Goal: Task Accomplishment & Management: Complete application form

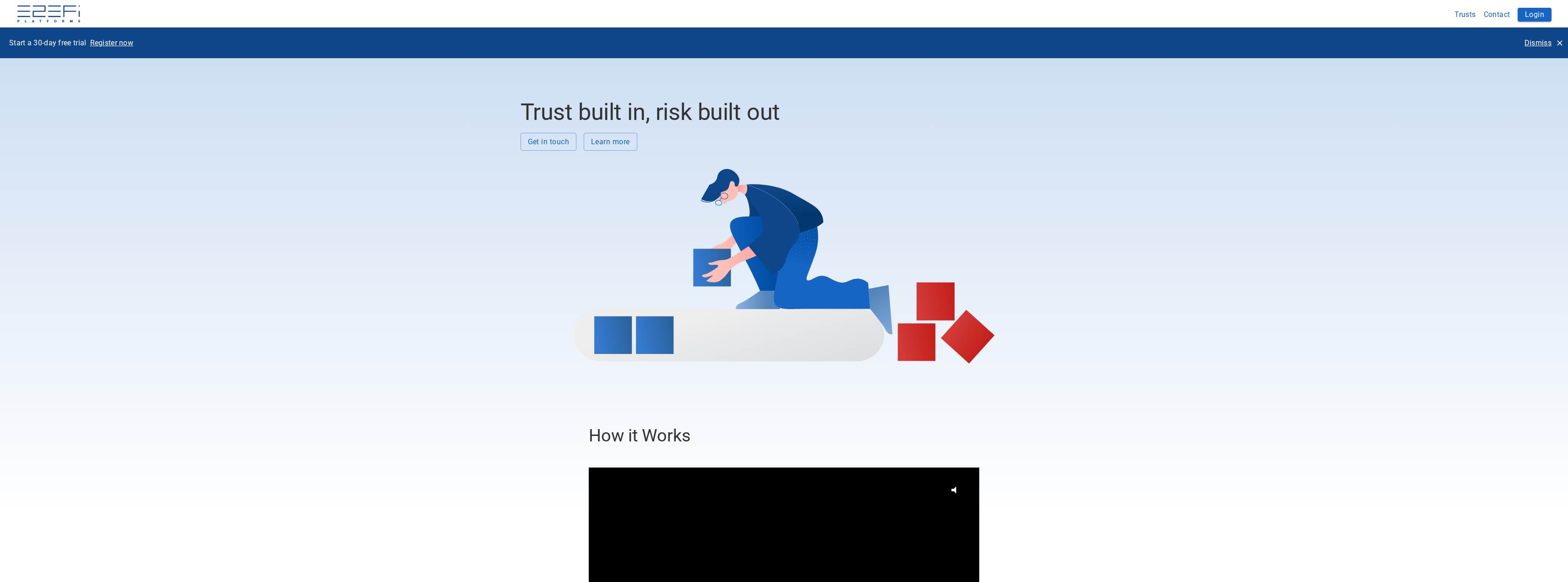
click at [1534, 41] on p "Dismiss" at bounding box center [1538, 43] width 27 height 11
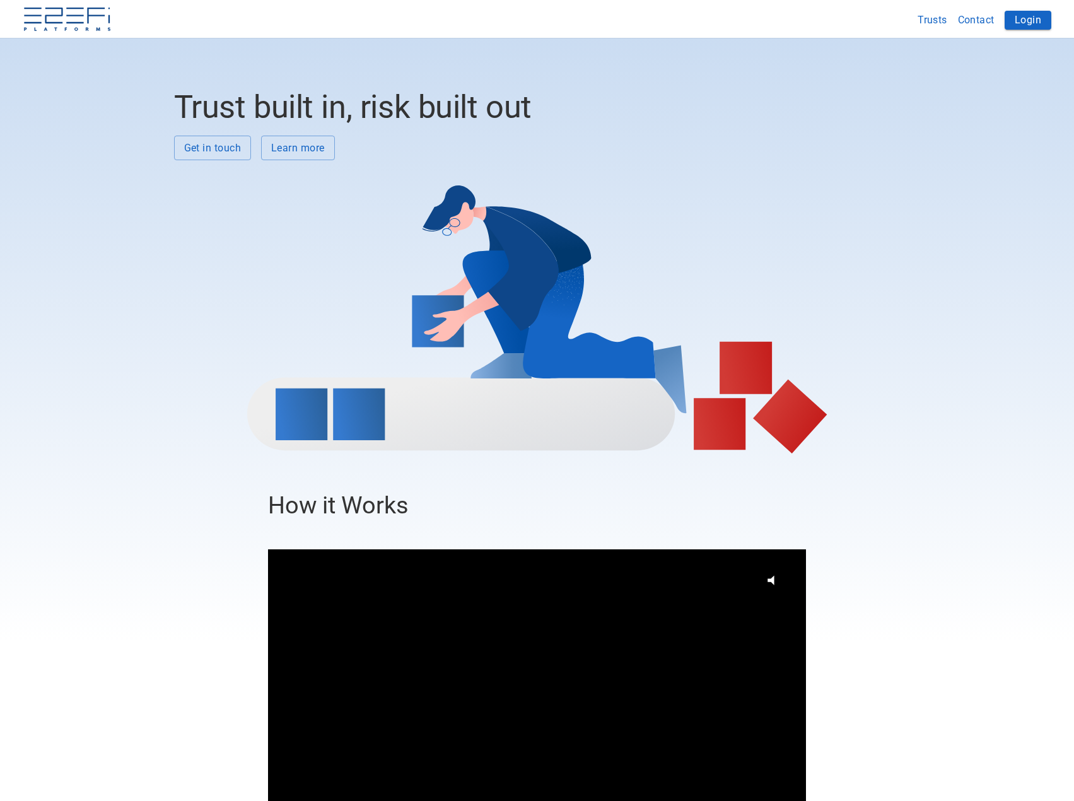
click at [1019, 20] on button "Login" at bounding box center [1028, 20] width 47 height 19
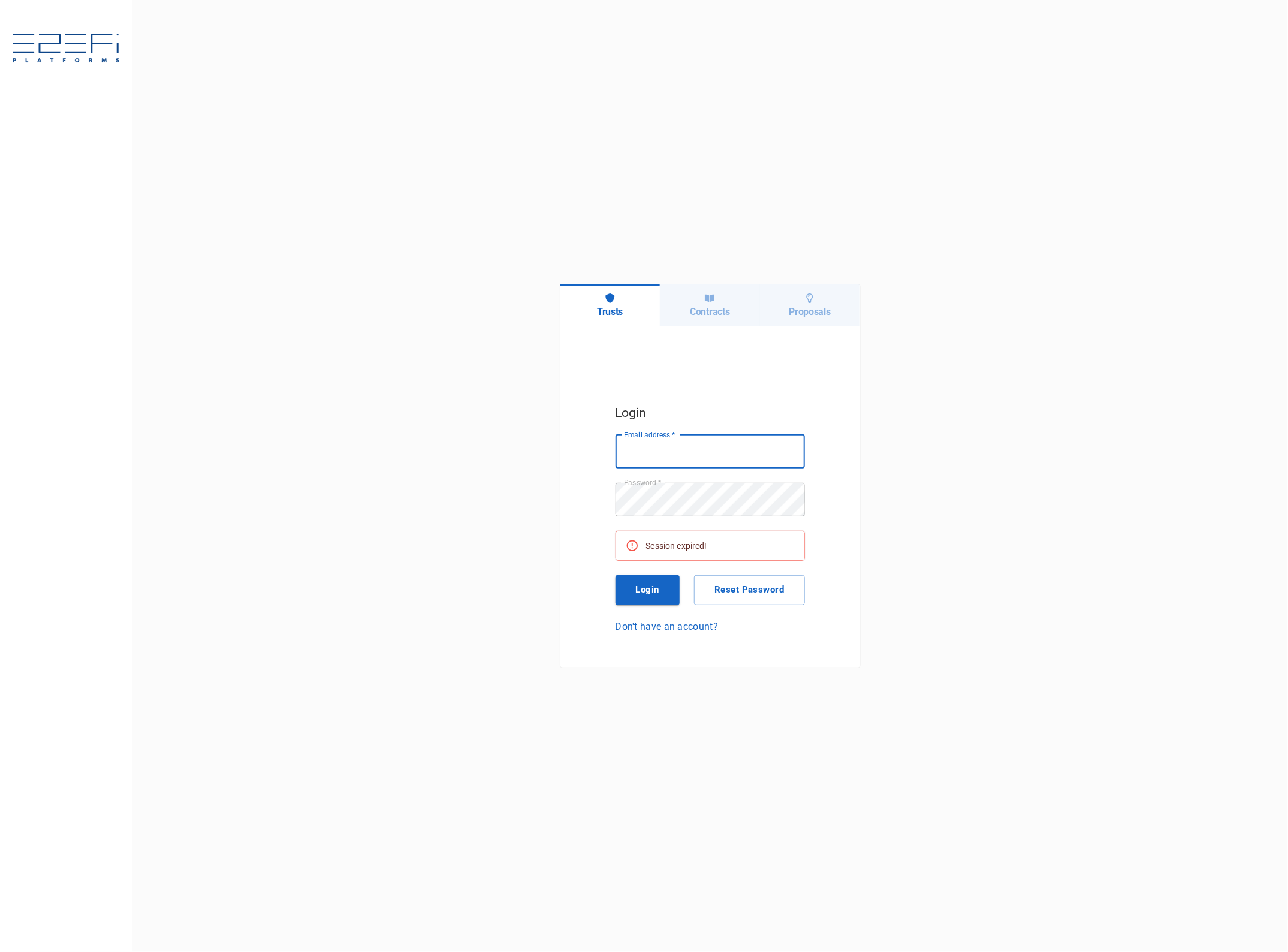
click at [688, 449] on input "Email address   *" at bounding box center [710, 451] width 189 height 33
type input "[EMAIL_ADDRESS][DOMAIN_NAME]"
click at [660, 595] on button "Login" at bounding box center [648, 591] width 65 height 30
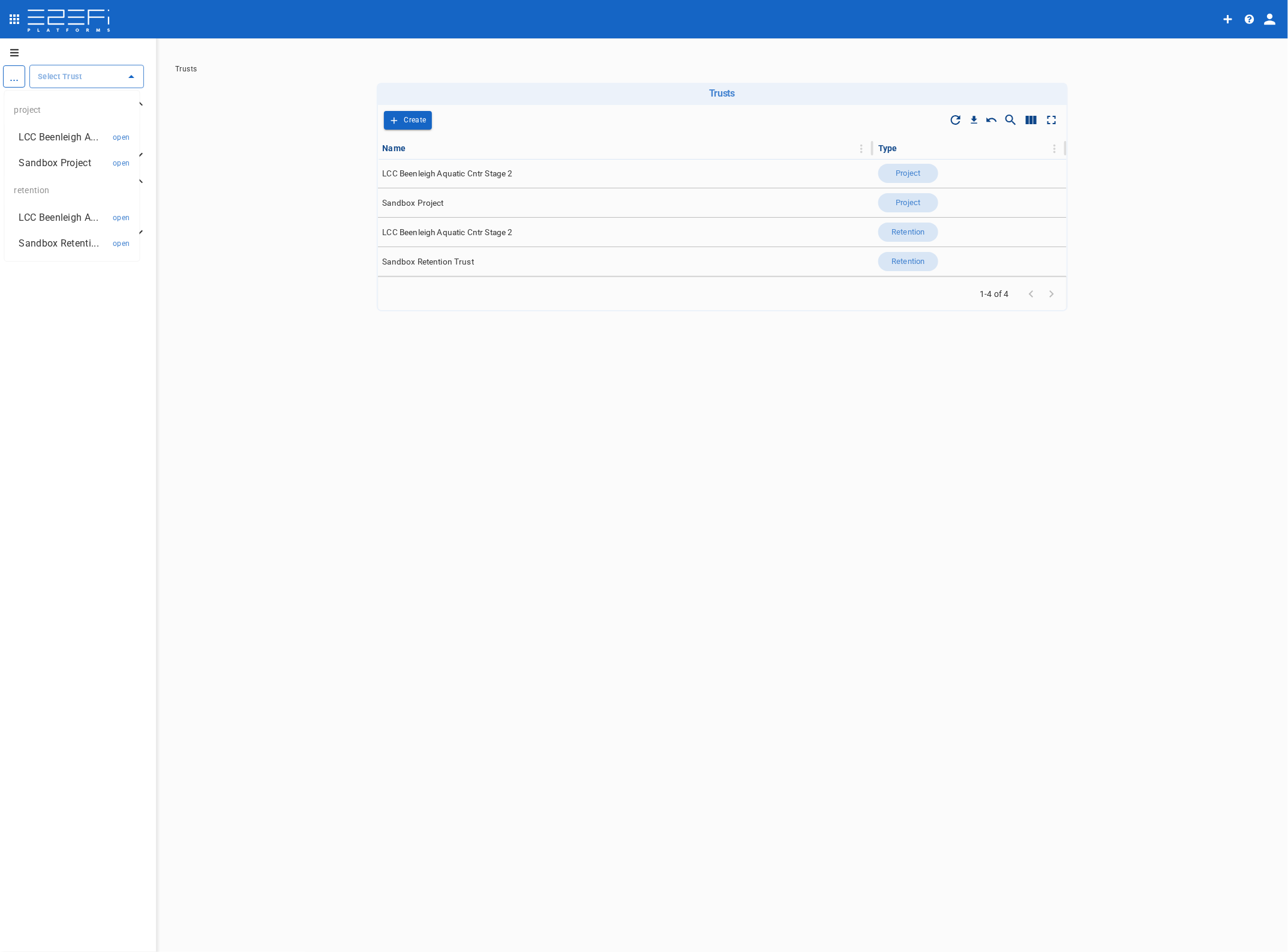
click at [79, 79] on input "text" at bounding box center [78, 76] width 86 height 12
click at [68, 136] on p "LCC Beenleigh A..." at bounding box center [58, 137] width 79 height 14
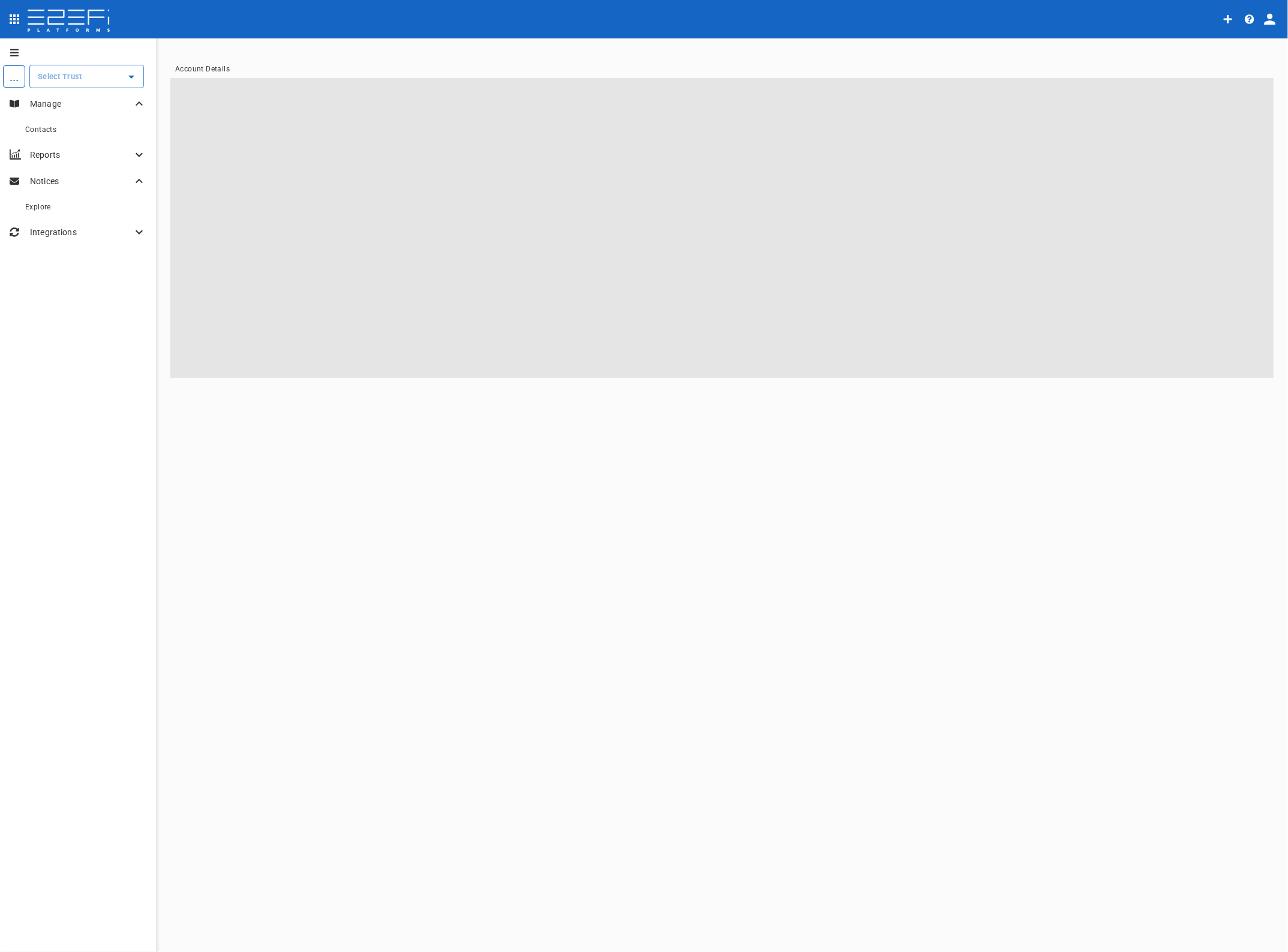
type input "LCC Beenleigh Aquatic Cntr Stage 2"
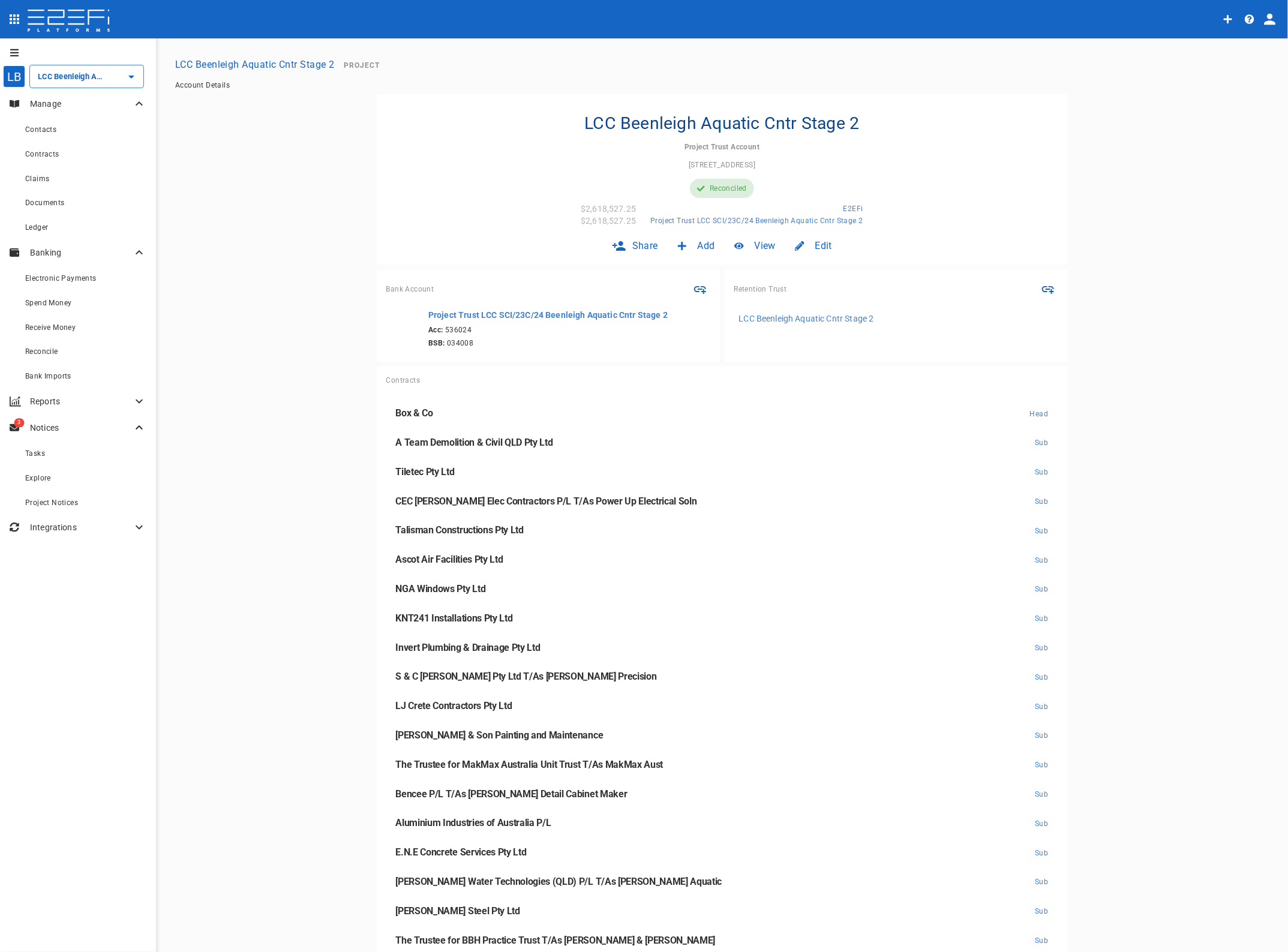
click at [36, 177] on span "Claims" at bounding box center [36, 179] width 24 height 9
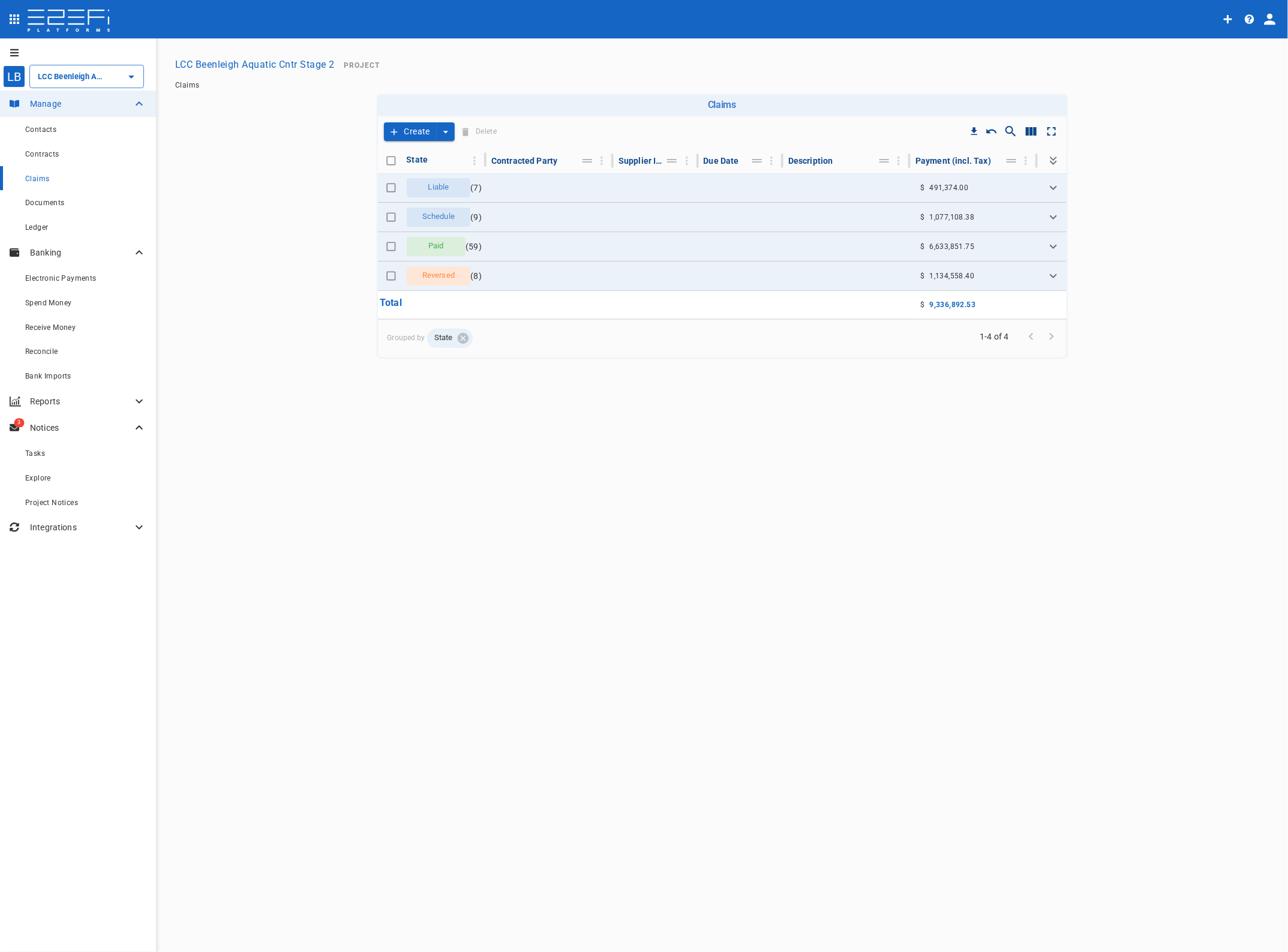
click at [1053, 195] on button "Expand" at bounding box center [1054, 188] width 17 height 17
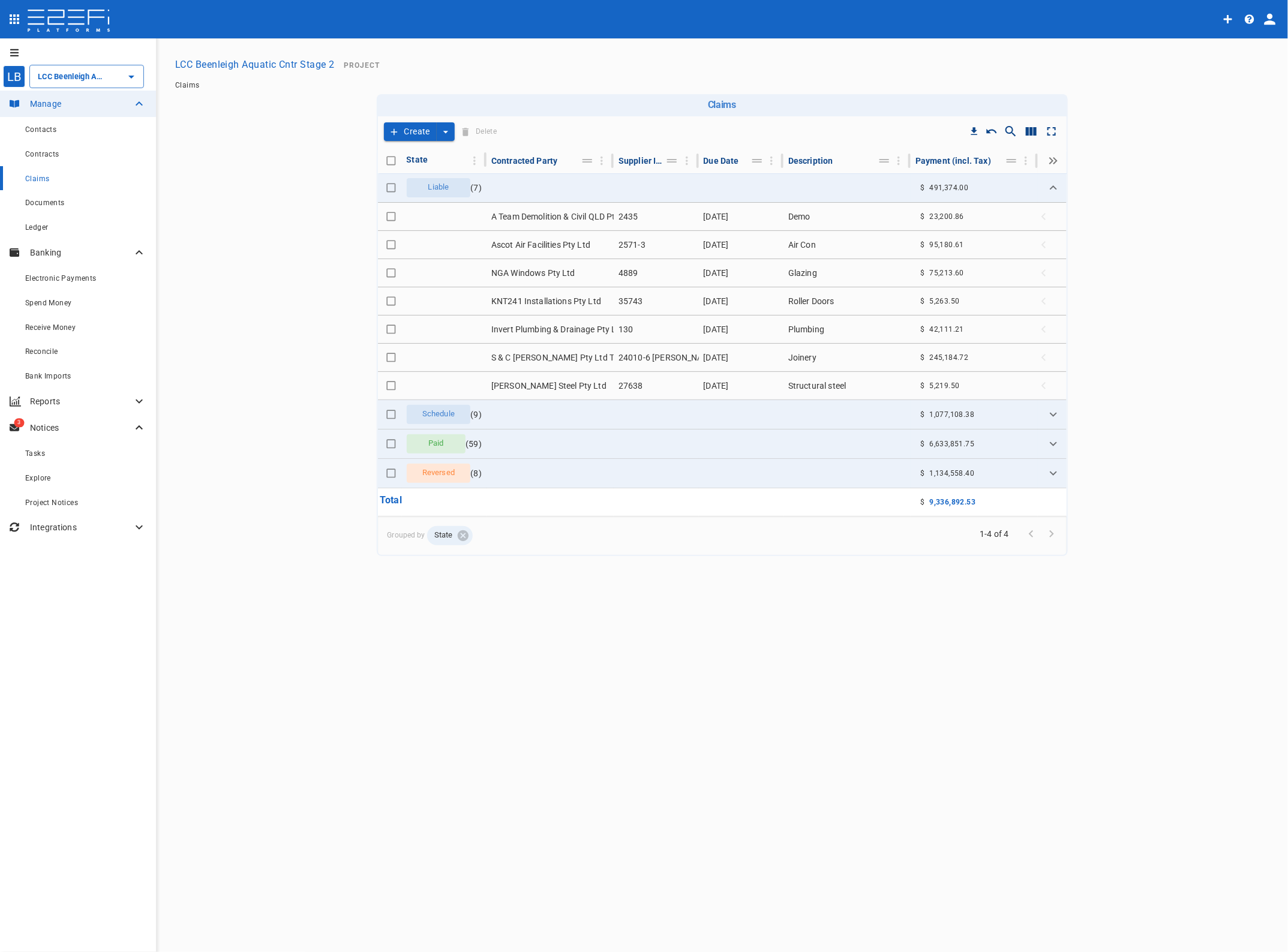
click at [43, 157] on span "Contracts" at bounding box center [42, 154] width 34 height 9
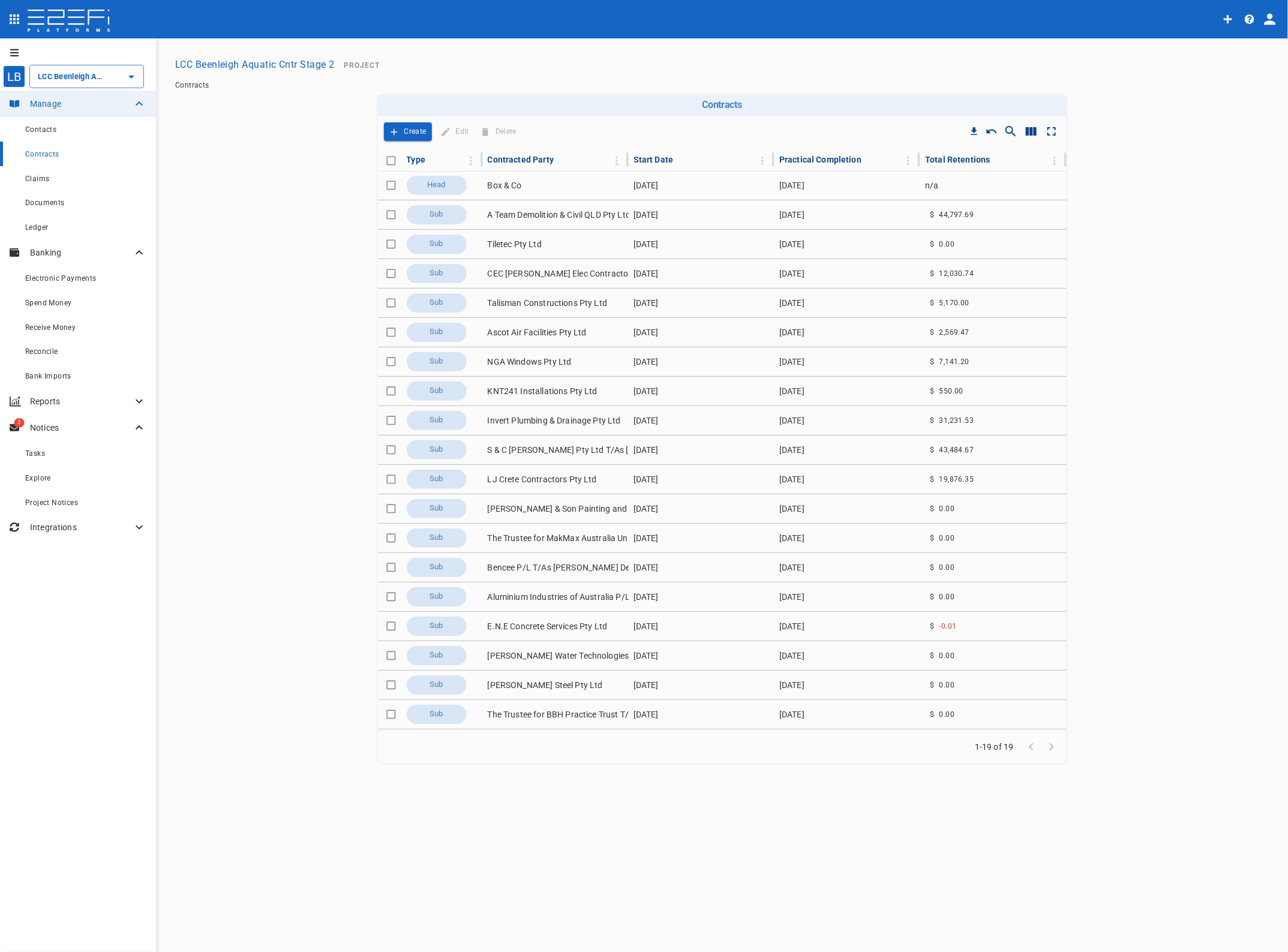
click at [527, 270] on td "CEC [PERSON_NAME] Elec Contractors P/L T/As Power Up Electrical Soln" at bounding box center [556, 273] width 146 height 29
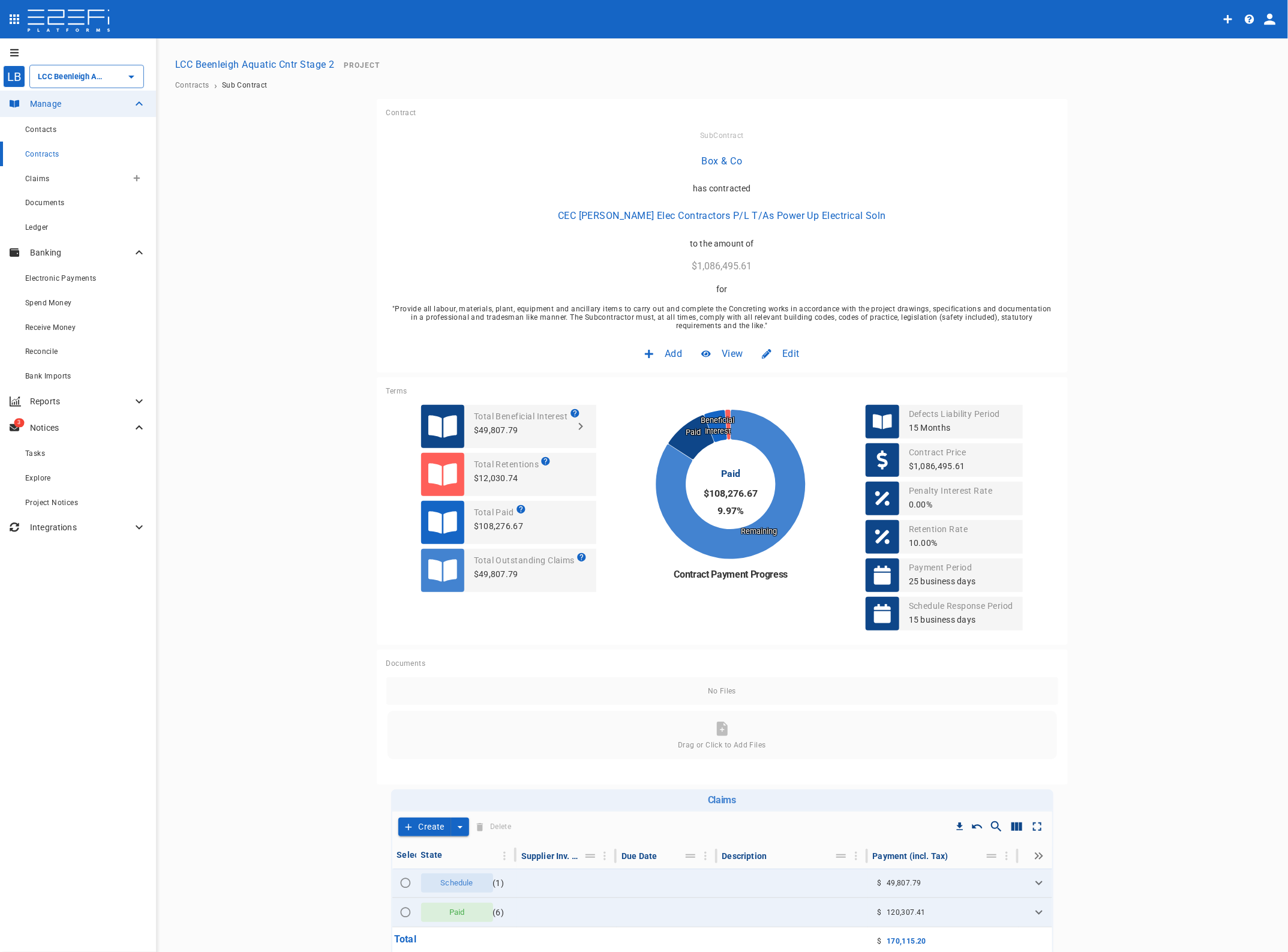
click at [44, 178] on span "Claims" at bounding box center [36, 179] width 24 height 9
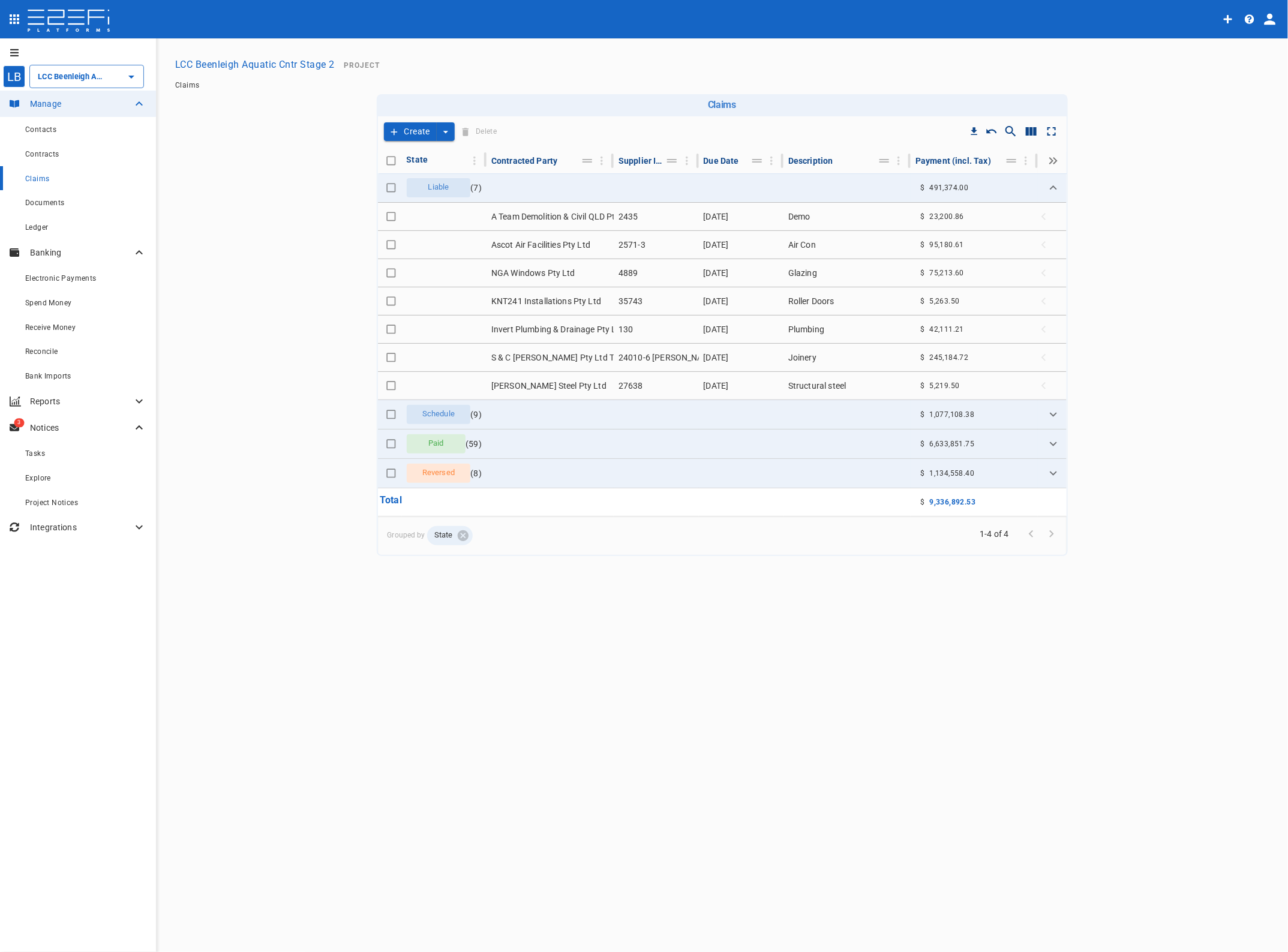
click at [442, 134] on icon "create claim type options" at bounding box center [445, 131] width 12 height 12
click at [430, 176] on span "Self Create" at bounding box center [419, 175] width 51 height 14
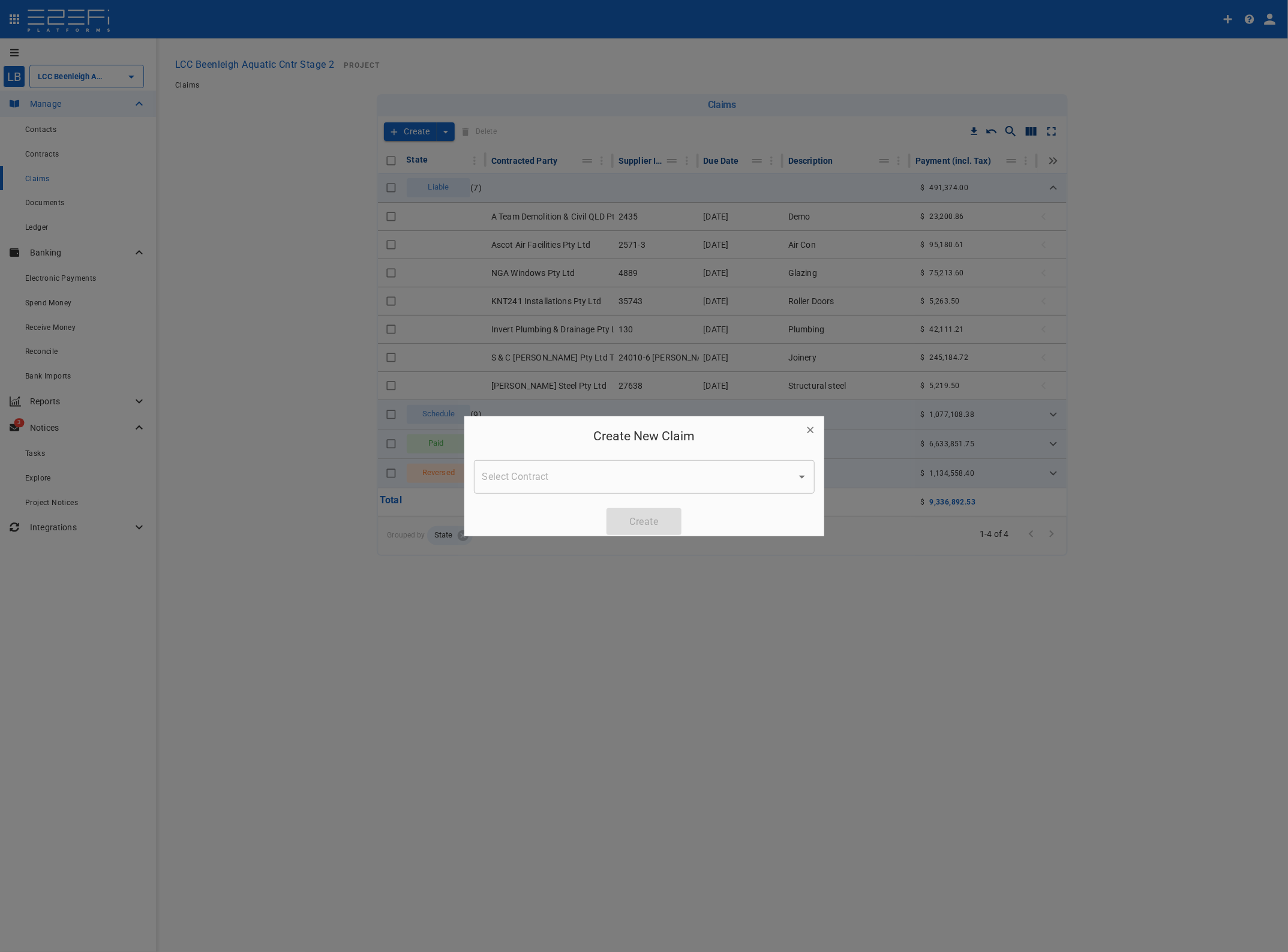
click at [579, 478] on input "Select Contract" at bounding box center [635, 476] width 312 height 23
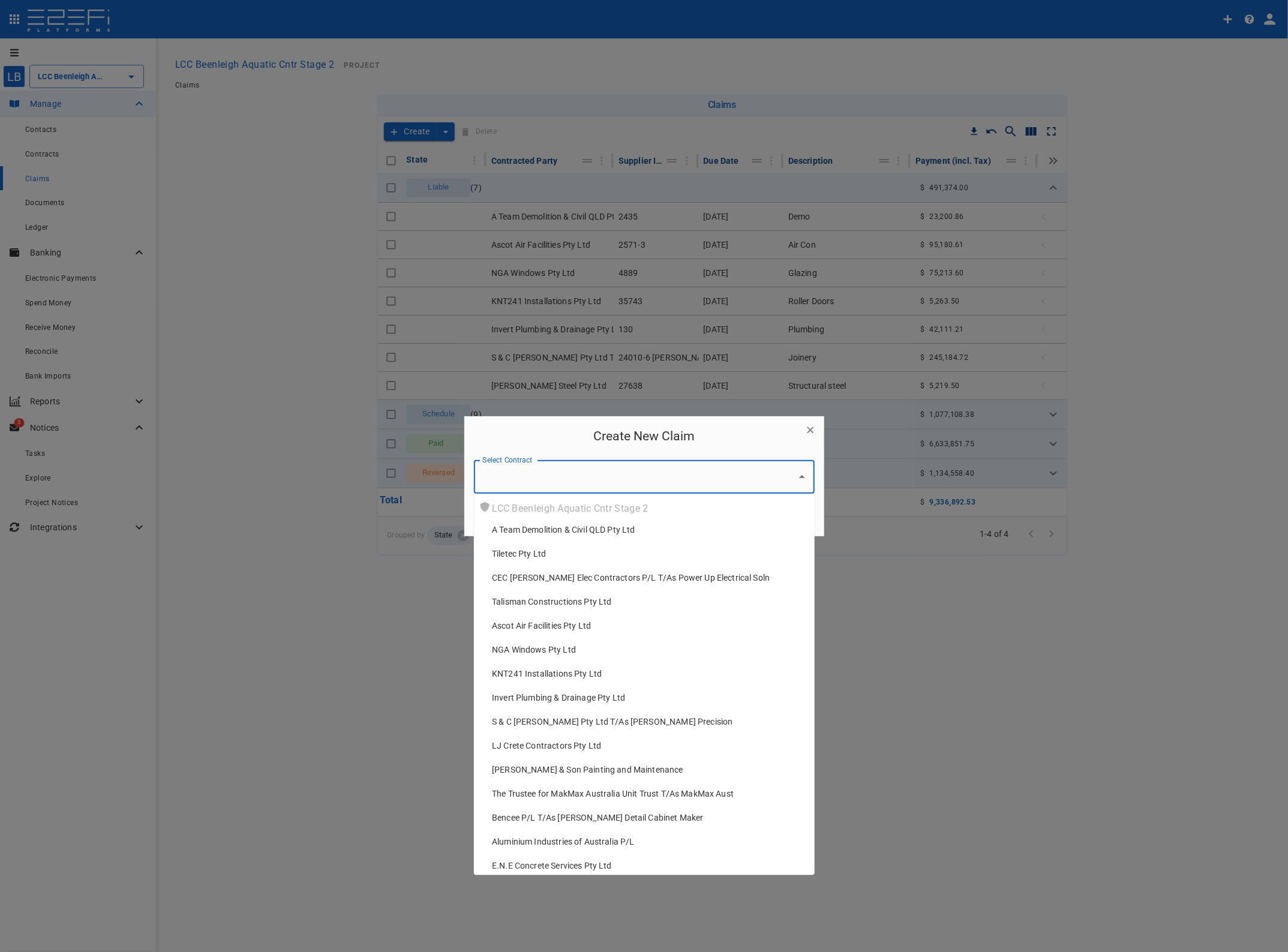
click at [598, 577] on span "CEC [PERSON_NAME] Elec Contractors P/L T/As Power Up Electrical Soln" at bounding box center [631, 577] width 278 height 12
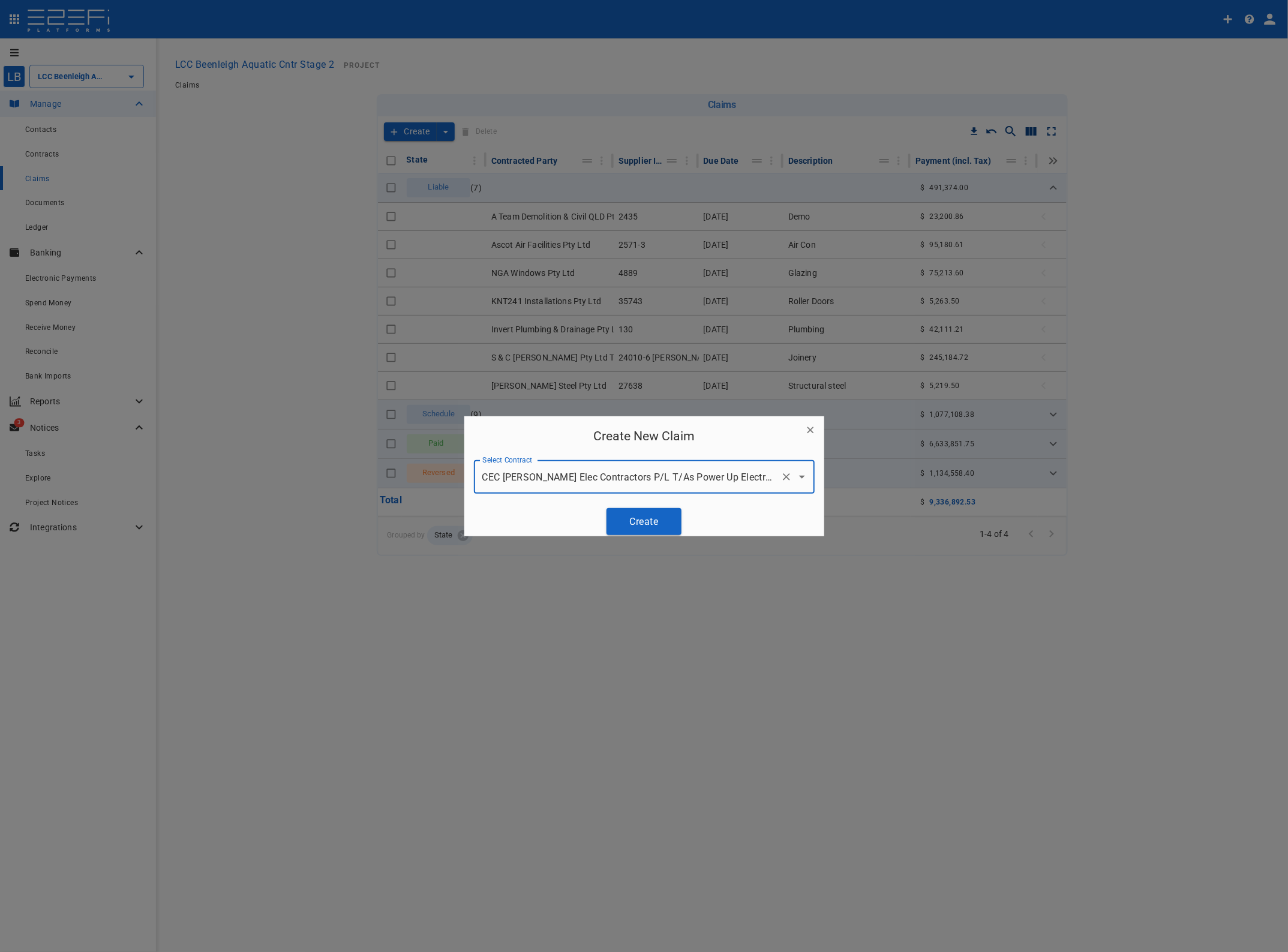
type input "CEC [PERSON_NAME] Elec Contractors P/L T/As Power Up Electrical Soln"
click at [646, 517] on button "Create" at bounding box center [644, 521] width 75 height 27
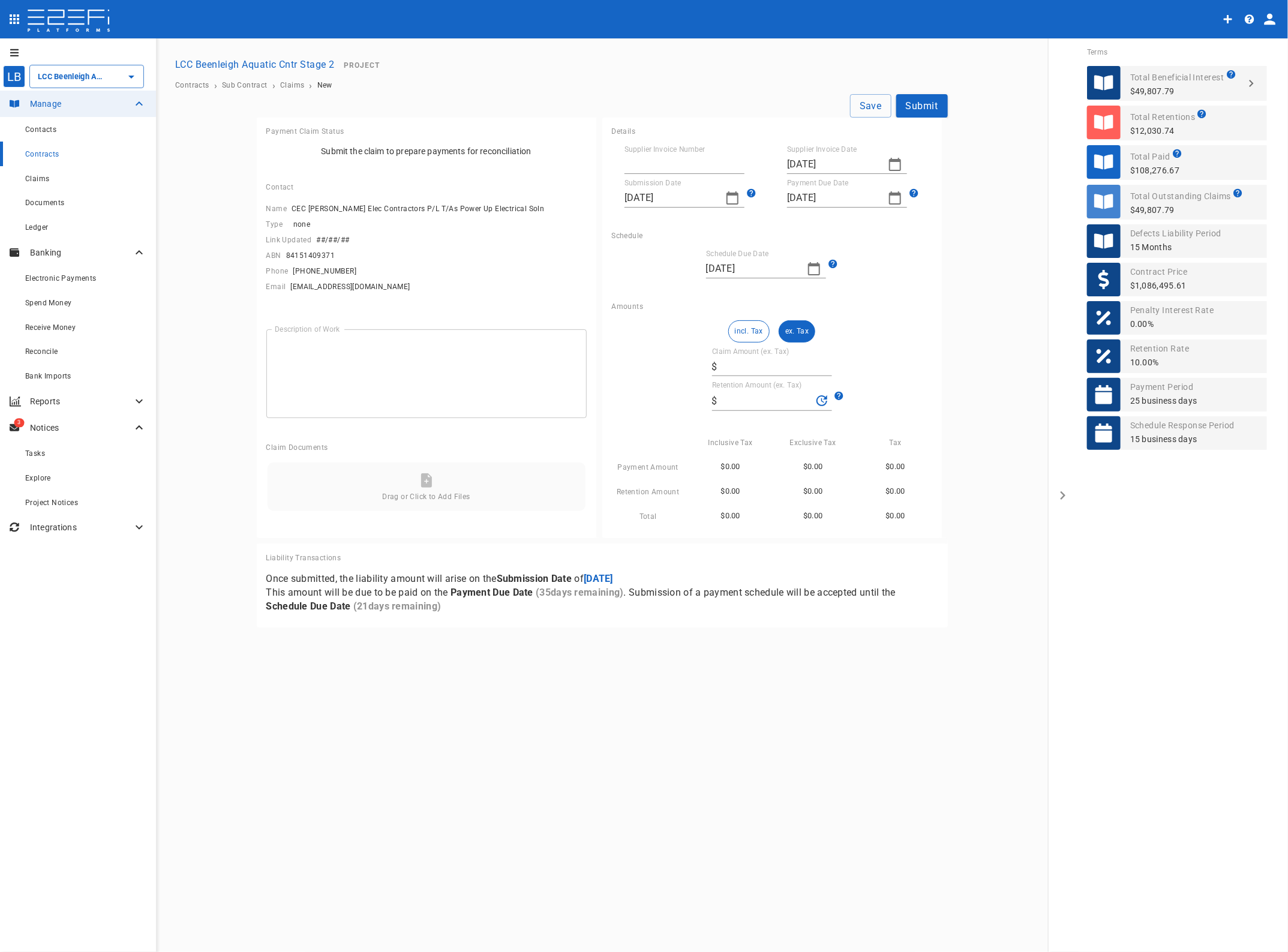
click at [647, 153] on label "Supplier Invoice Number" at bounding box center [665, 149] width 81 height 10
click at [647, 155] on input "Supplier Invoice Number" at bounding box center [685, 165] width 120 height 19
type input "18354"
click at [900, 161] on icon "button" at bounding box center [895, 165] width 12 height 13
click at [800, 327] on div "25" at bounding box center [799, 327] width 10 height 13
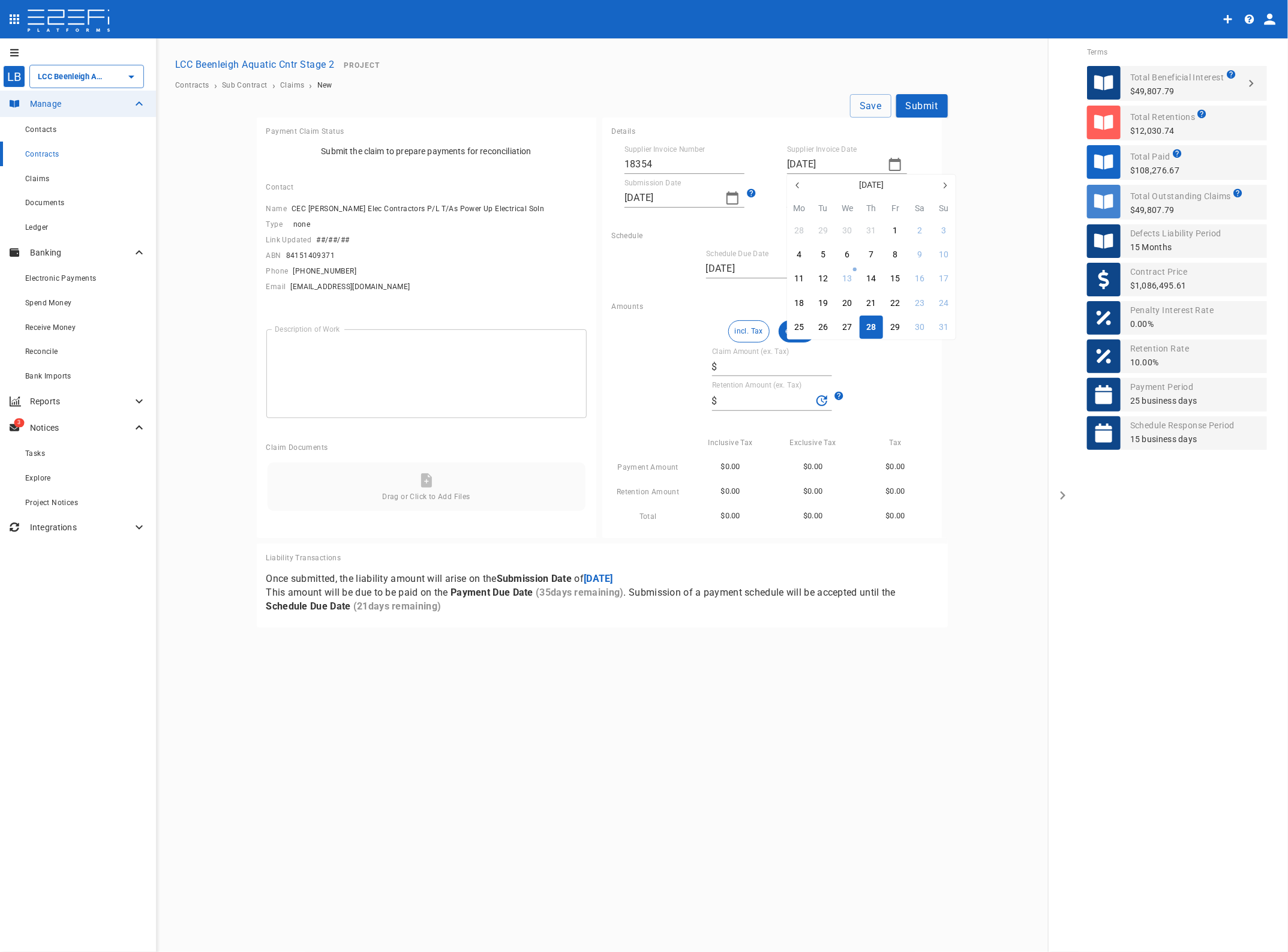
type input "[DATE]"
click at [732, 199] on icon "button" at bounding box center [732, 198] width 14 height 14
click at [686, 366] on div "27" at bounding box center [685, 361] width 10 height 13
type input "[DATE]"
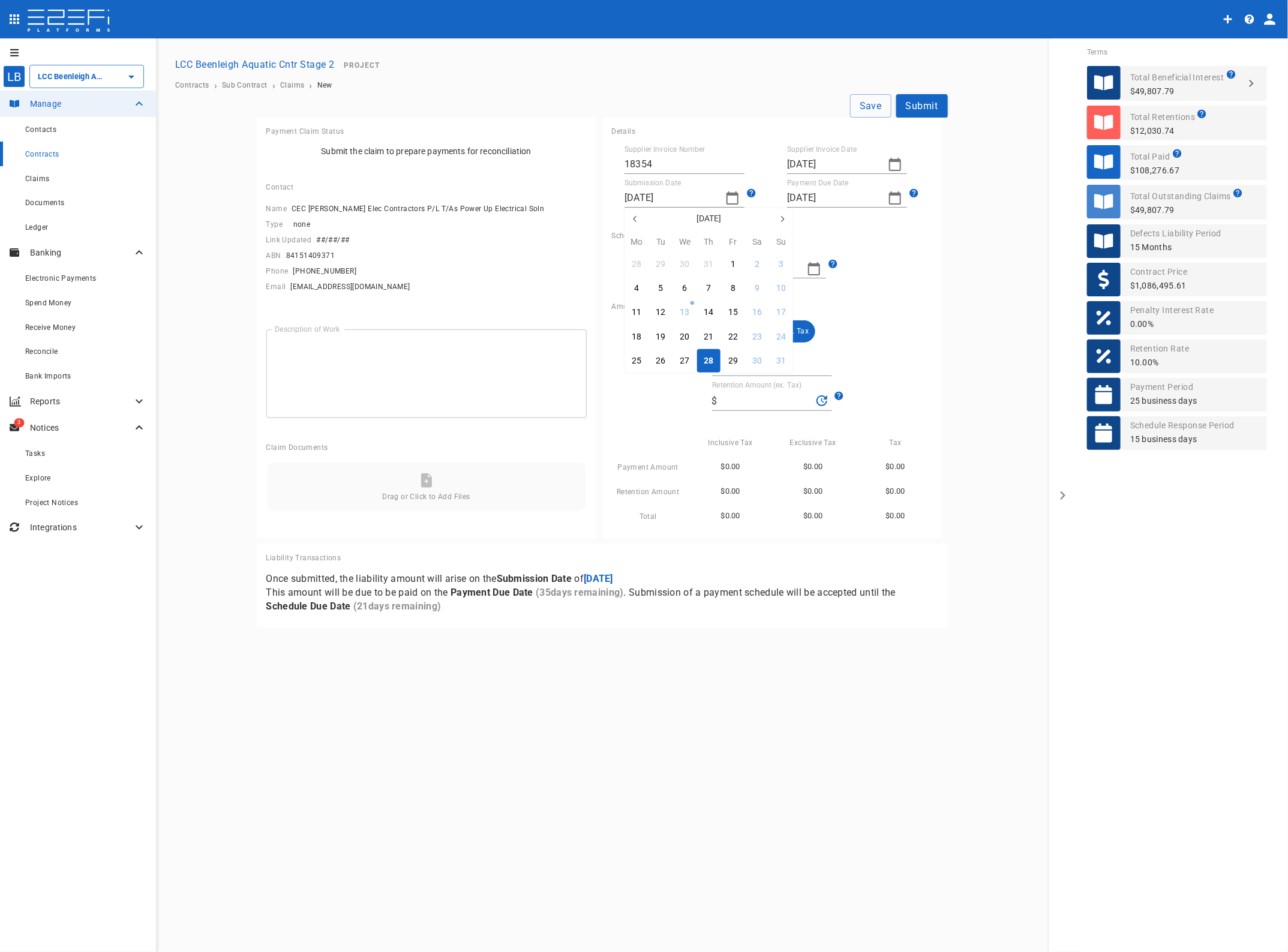
type input "[DATE]"
click at [805, 333] on button "ex. Tax" at bounding box center [797, 331] width 36 height 22
click at [768, 364] on input "Claim Amount (ex. Tax)" at bounding box center [776, 366] width 109 height 19
type input "2"
type input "0.2"
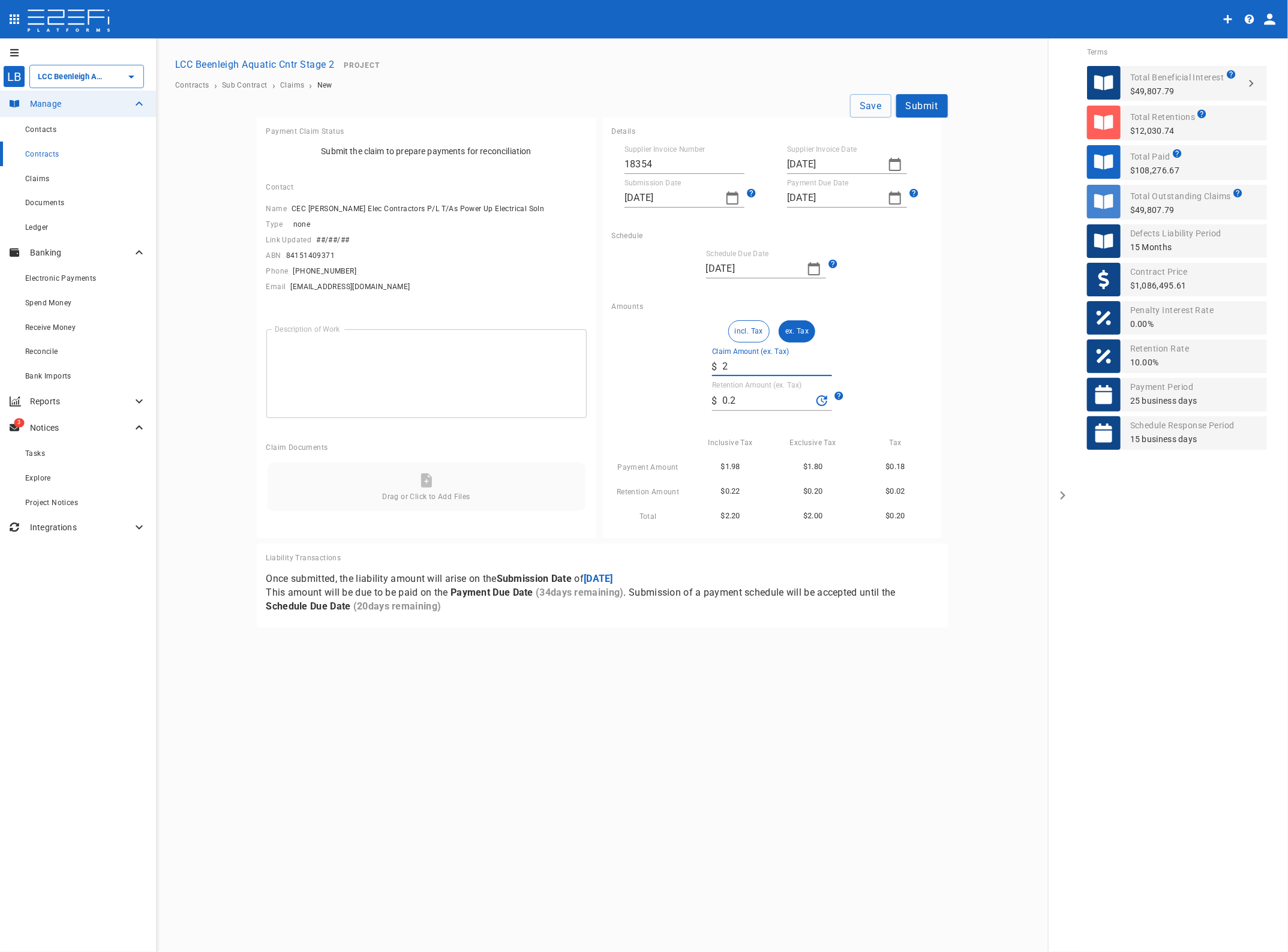
type input "23"
type input "2.3"
type input "239"
type input "23.9"
type input "2,390"
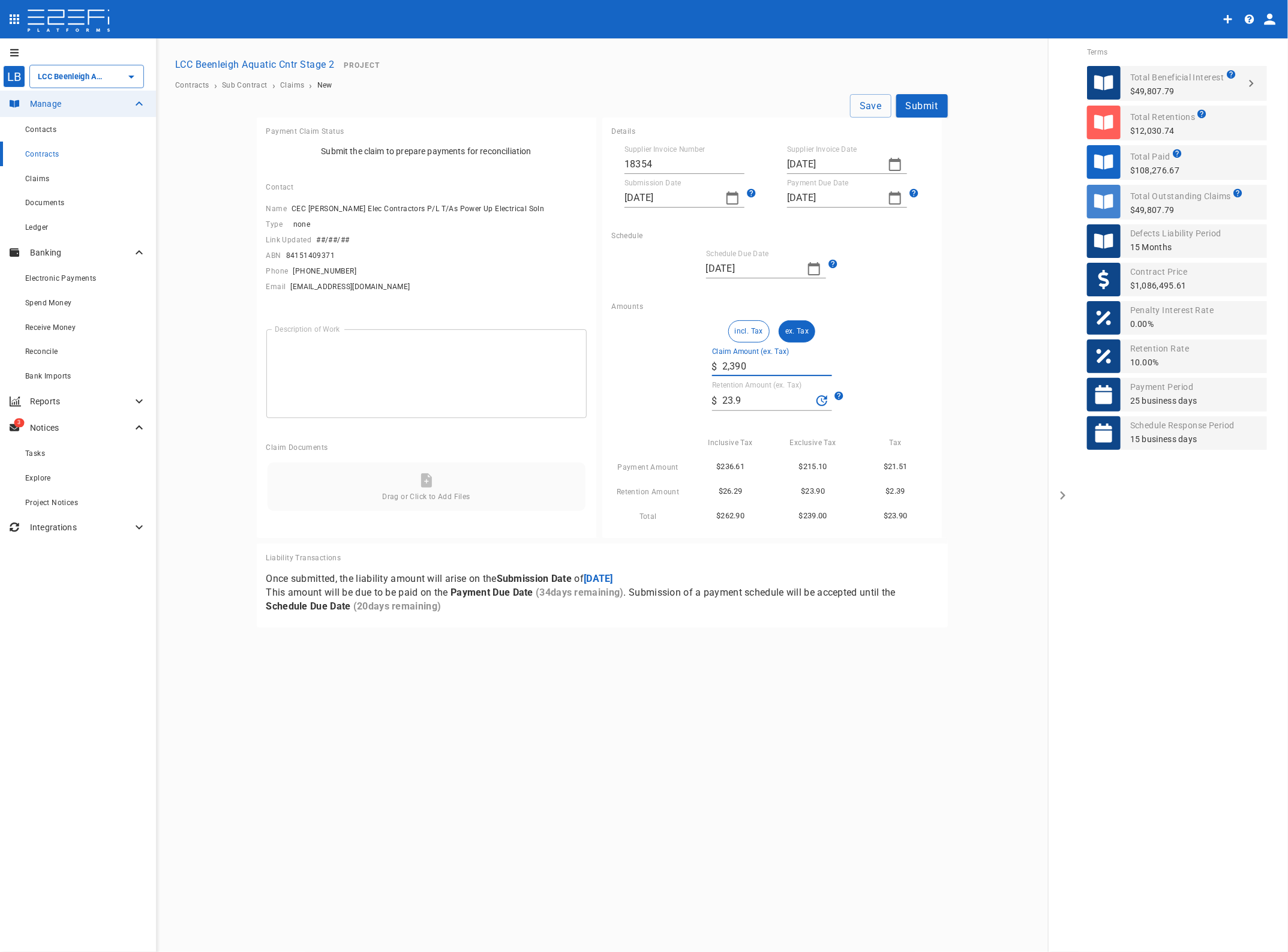
type input "239"
type input "23,901"
type input "2,390.1"
type input "239,011"
type input "23,901.1"
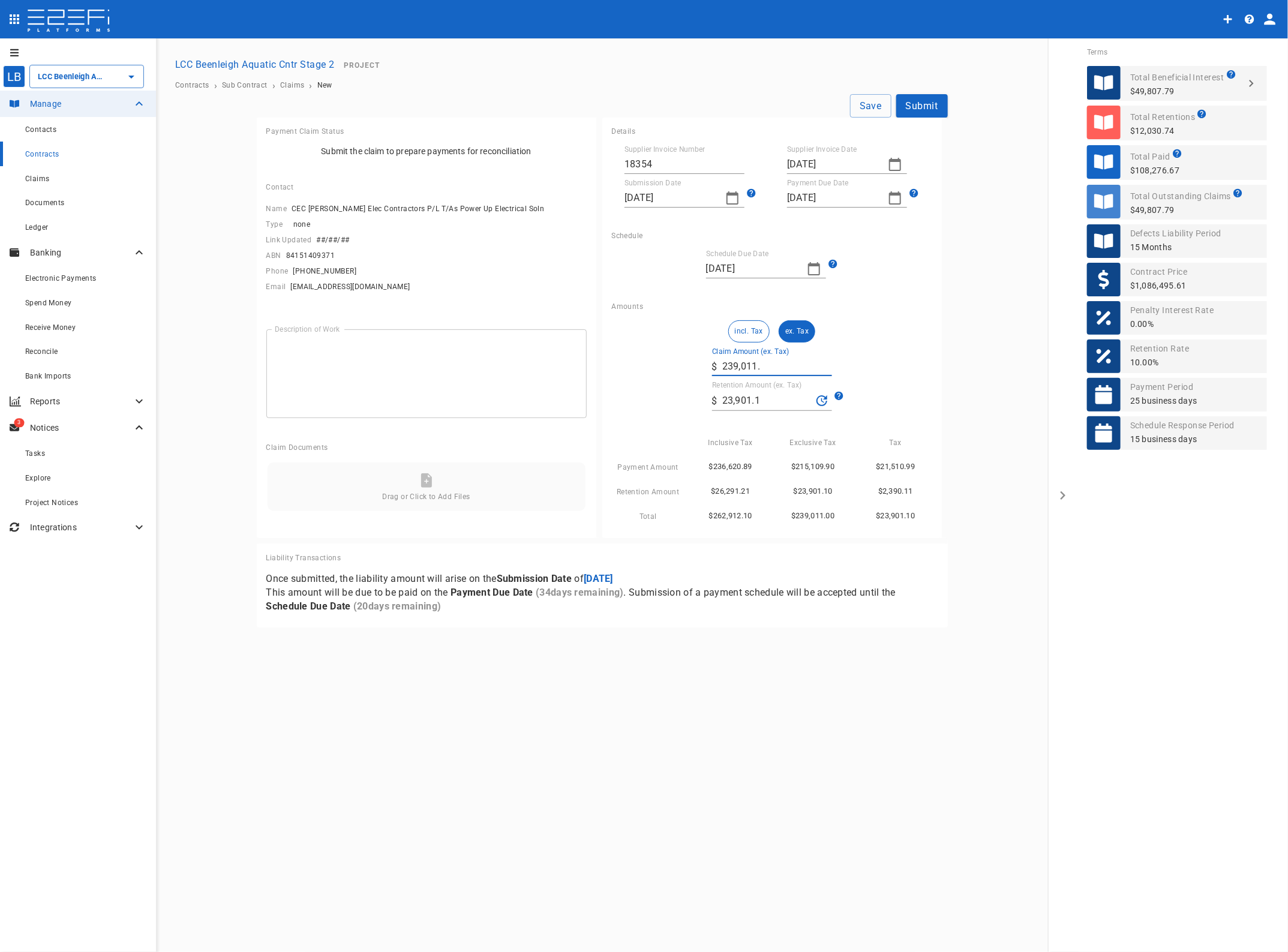
type input "239,011.8"
type input "23,901.18"
type input "239,011.86"
type input "23,901.19"
type input "239,011.86"
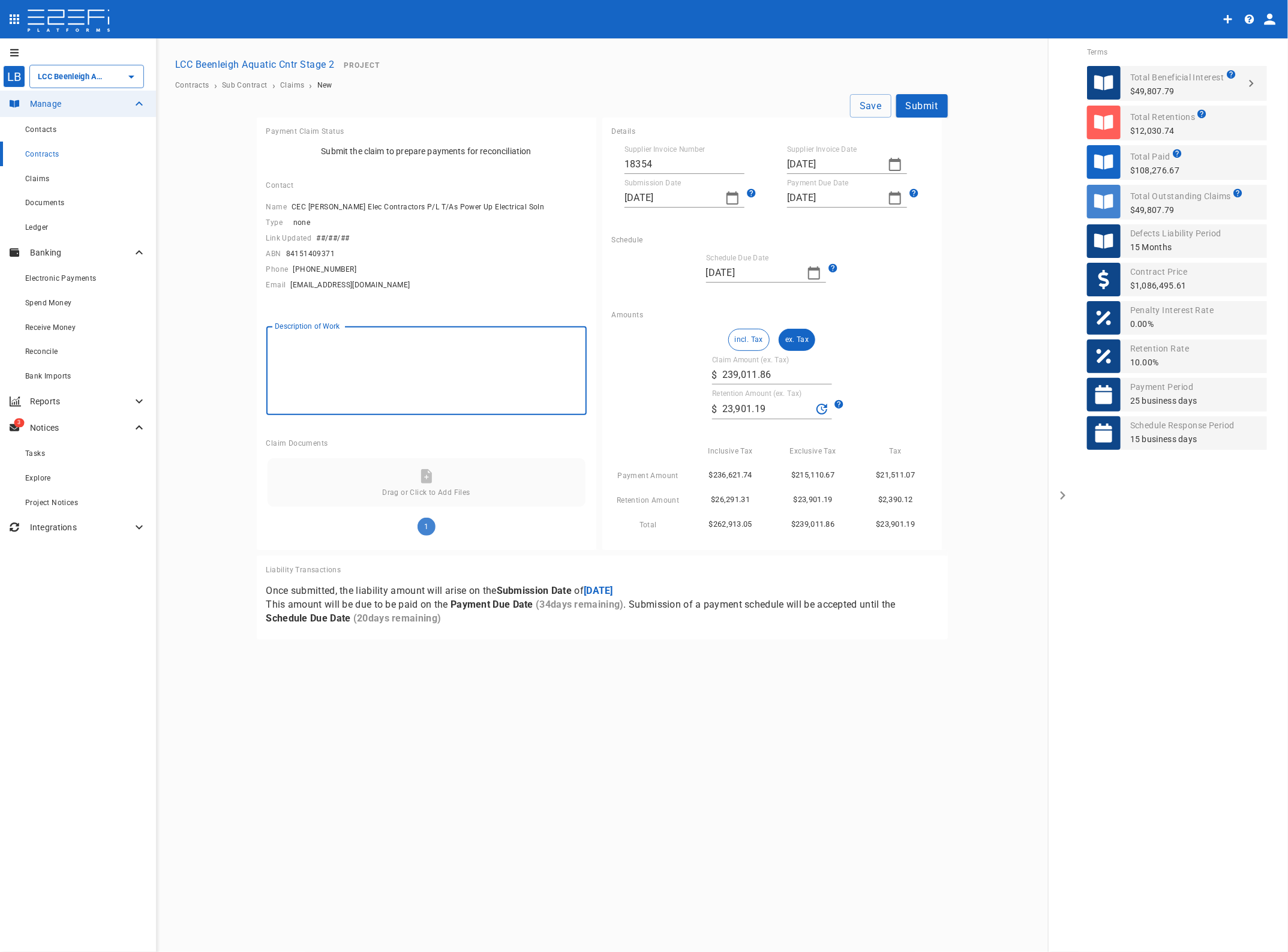
click at [373, 382] on textarea "Description of Work" at bounding box center [426, 371] width 303 height 69
type textarea "Electrical"
click at [879, 107] on button "Save" at bounding box center [871, 106] width 42 height 24
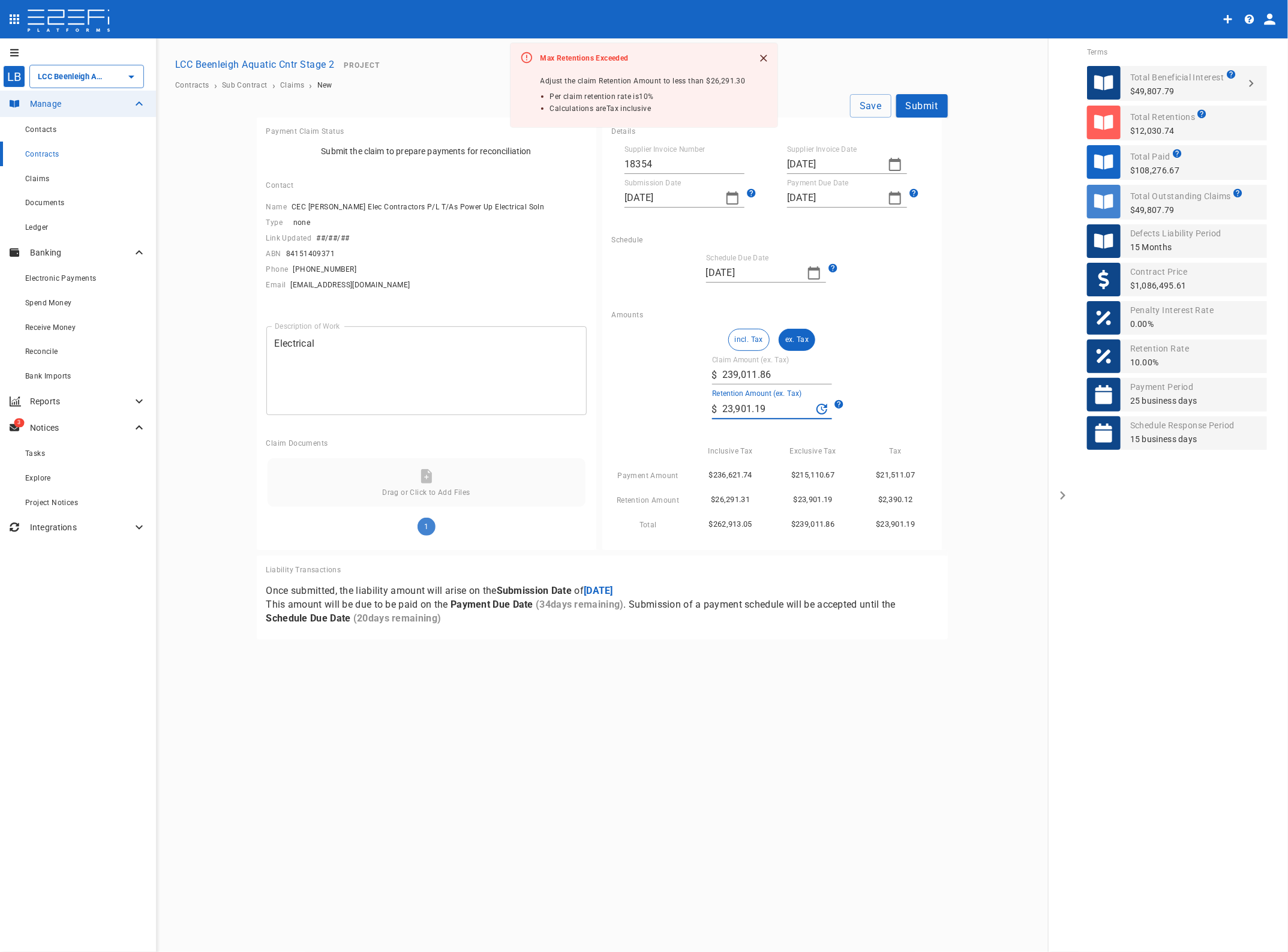
drag, startPoint x: 777, startPoint y: 414, endPoint x: 559, endPoint y: 409, distance: 218.1
click at [559, 409] on div "Payment Claim Status Submit the claim to prepare payments for reconciliation Co…" at bounding box center [602, 379] width 692 height 522
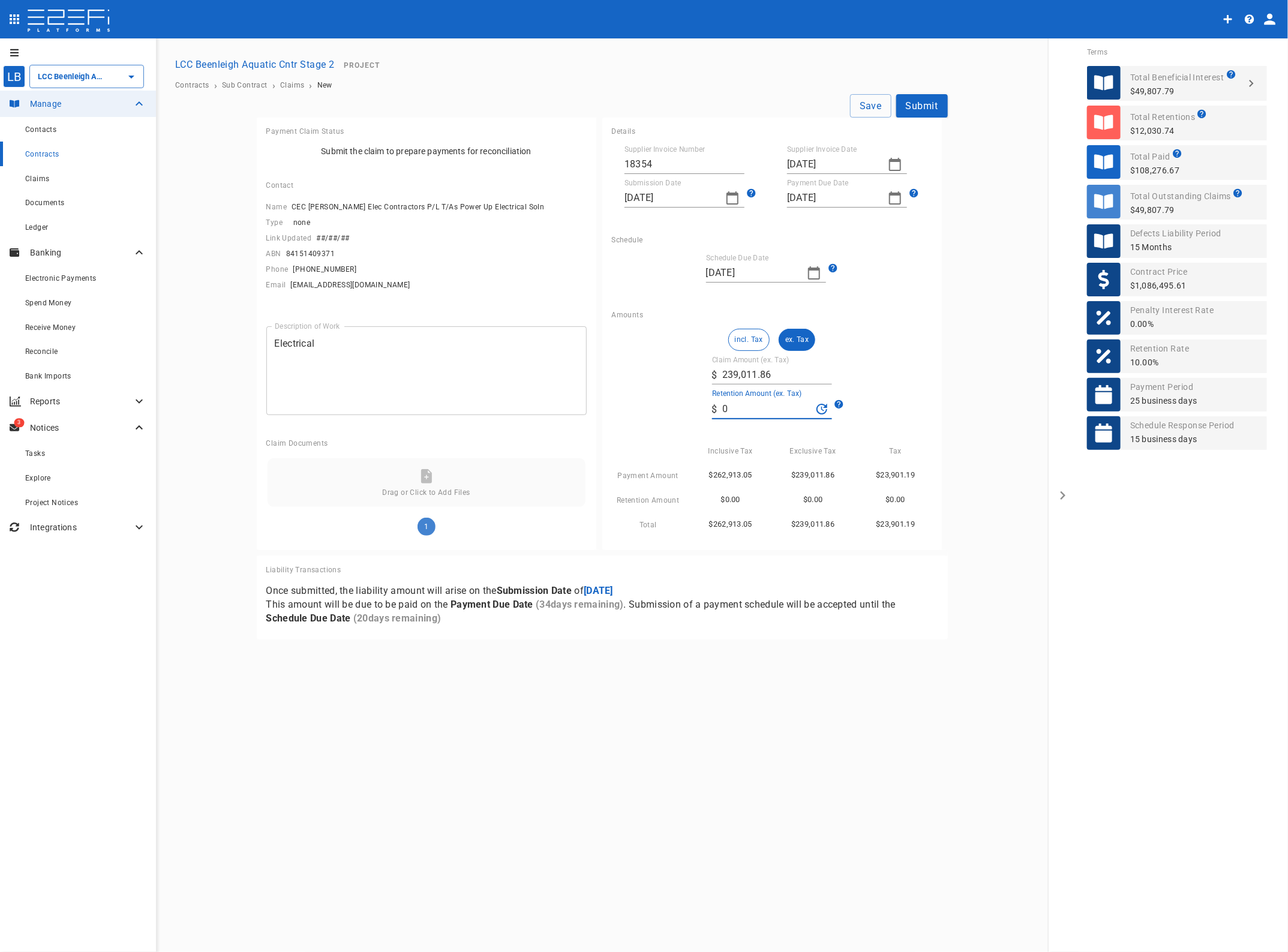
type input "0"
click at [866, 359] on div "incl. Tax ex. Tax Claim Amount (ex. Tax) ​ $ 239,011.86 Retention Amount (ex. T…" at bounding box center [771, 430] width 321 height 203
click at [870, 107] on button "Save" at bounding box center [871, 106] width 42 height 24
type input "[DATE]"
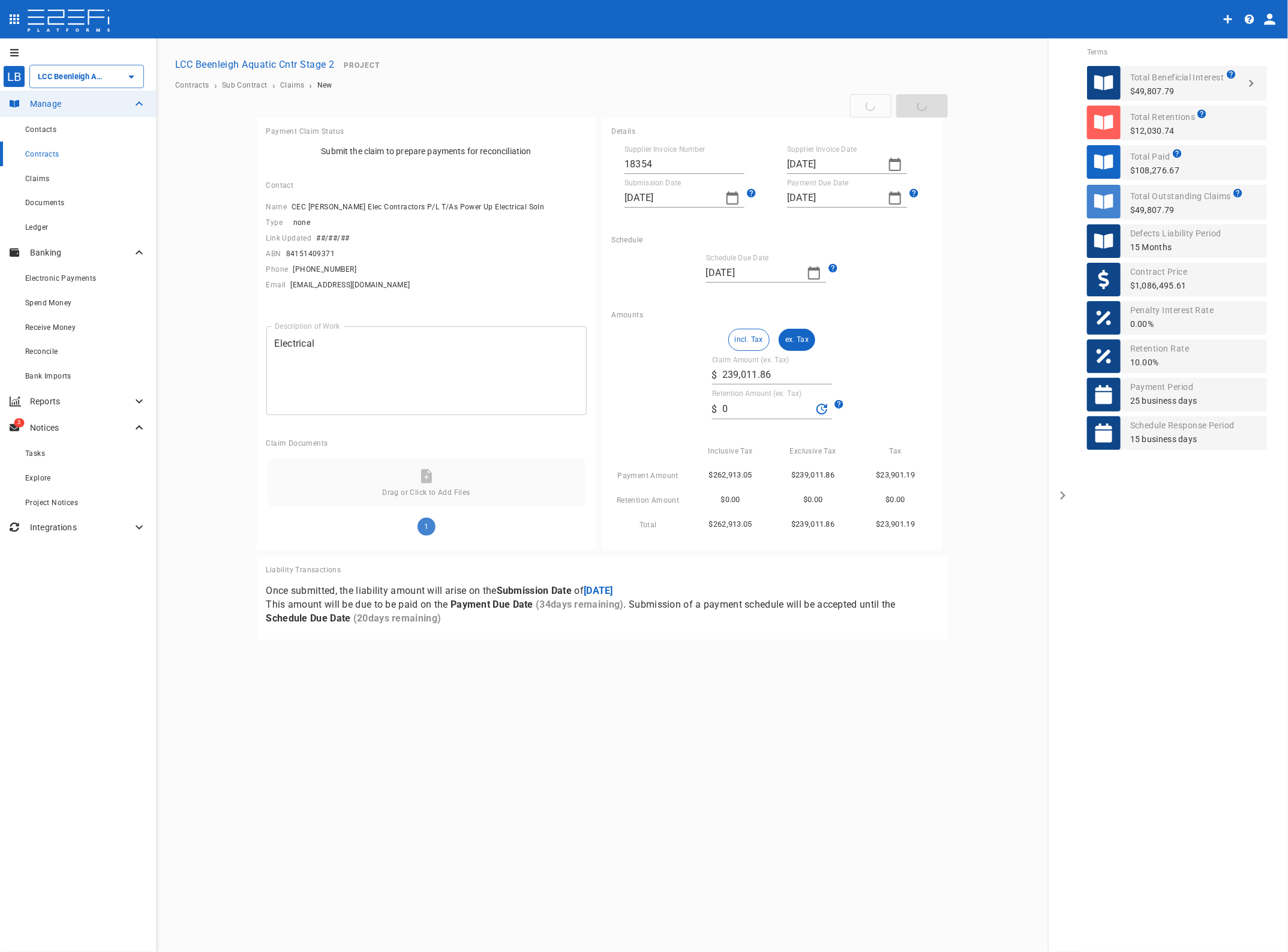
type input "[DATE]"
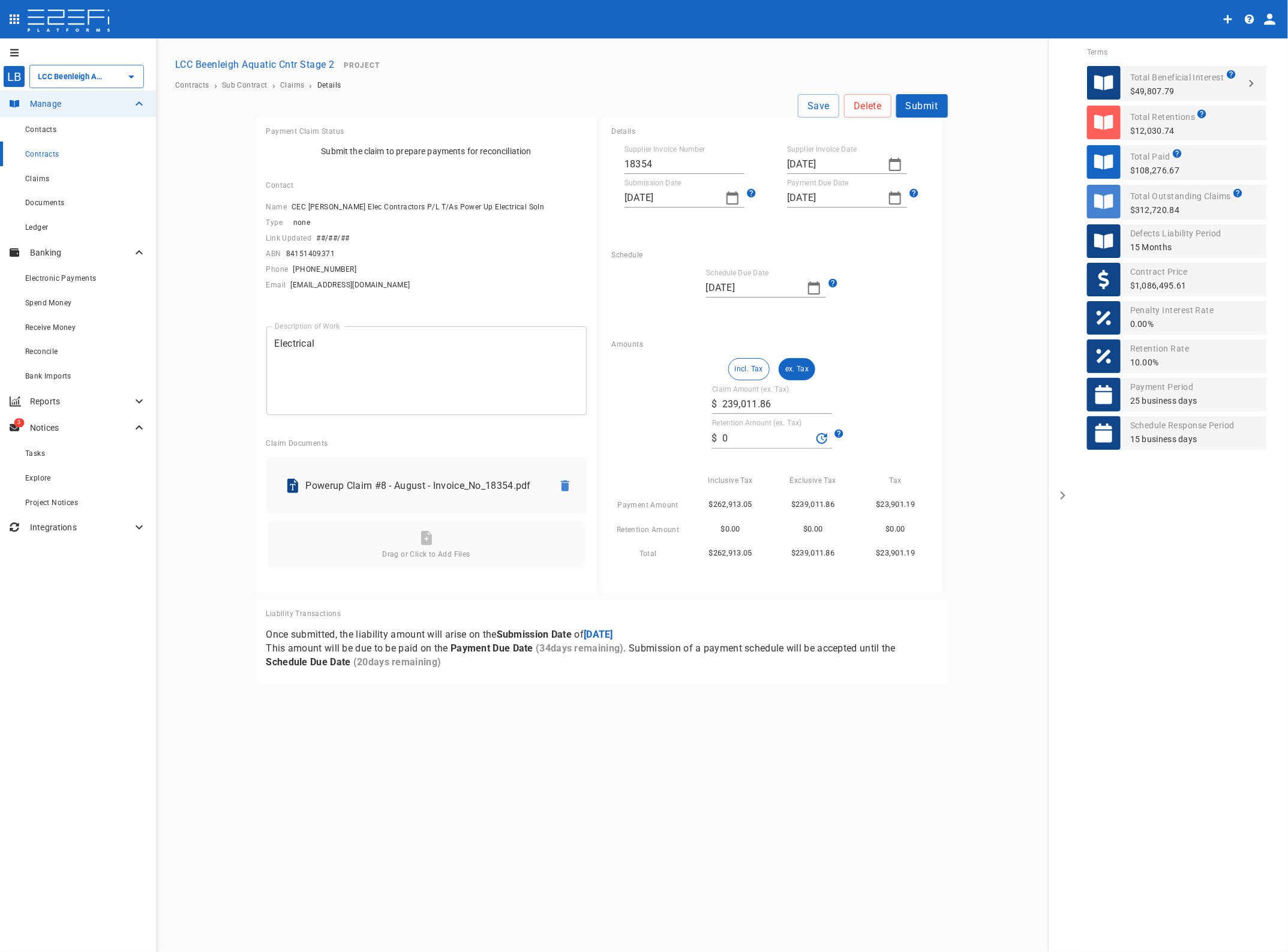
click at [924, 105] on button "Submit" at bounding box center [922, 106] width 51 height 24
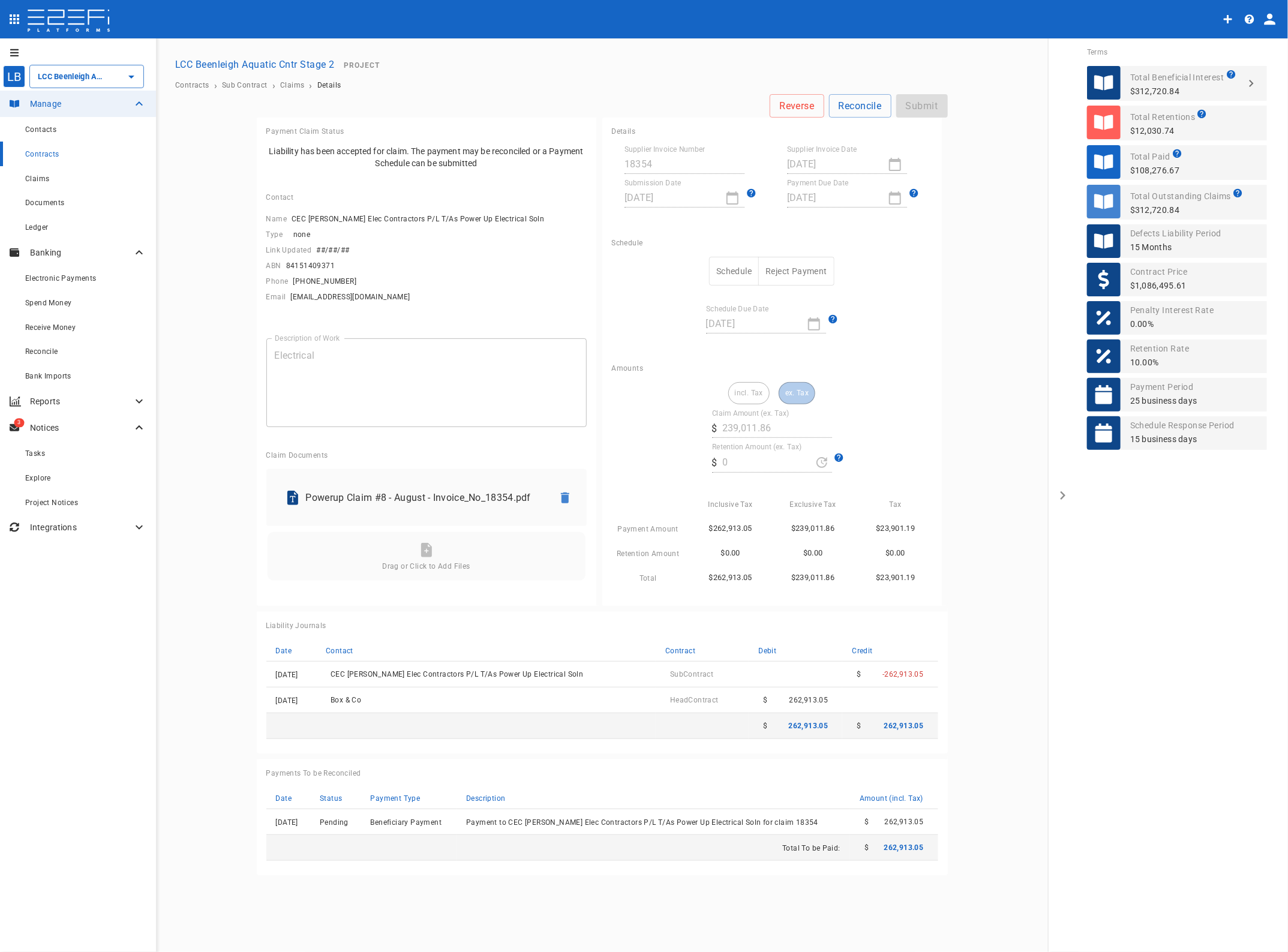
click at [49, 178] on div "Claims" at bounding box center [85, 179] width 121 height 15
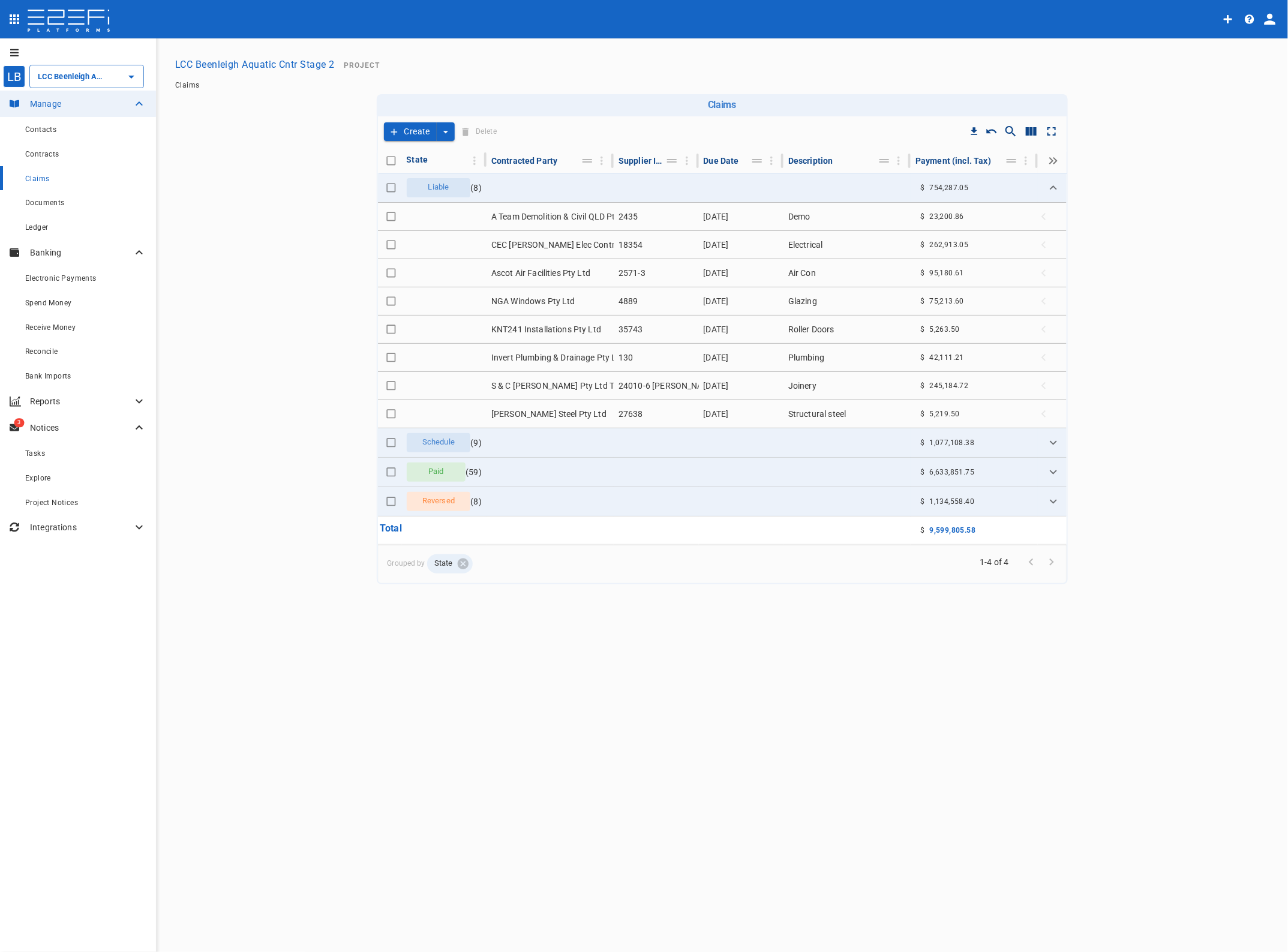
click at [451, 136] on icon "create claim type options" at bounding box center [445, 131] width 12 height 12
click at [432, 176] on span "Self Create" at bounding box center [419, 175] width 51 height 14
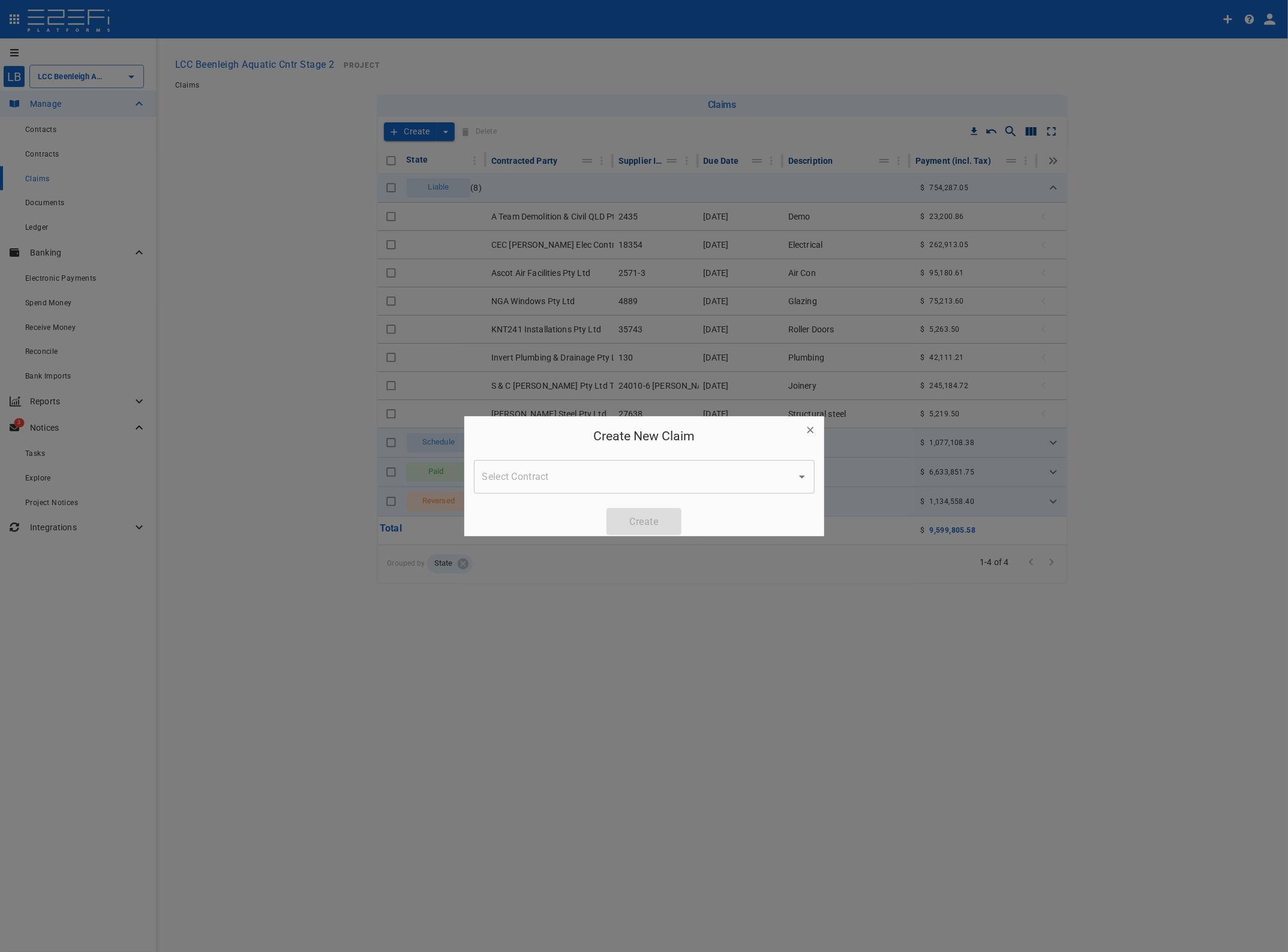
click at [549, 472] on input "Select Contract" at bounding box center [635, 476] width 312 height 23
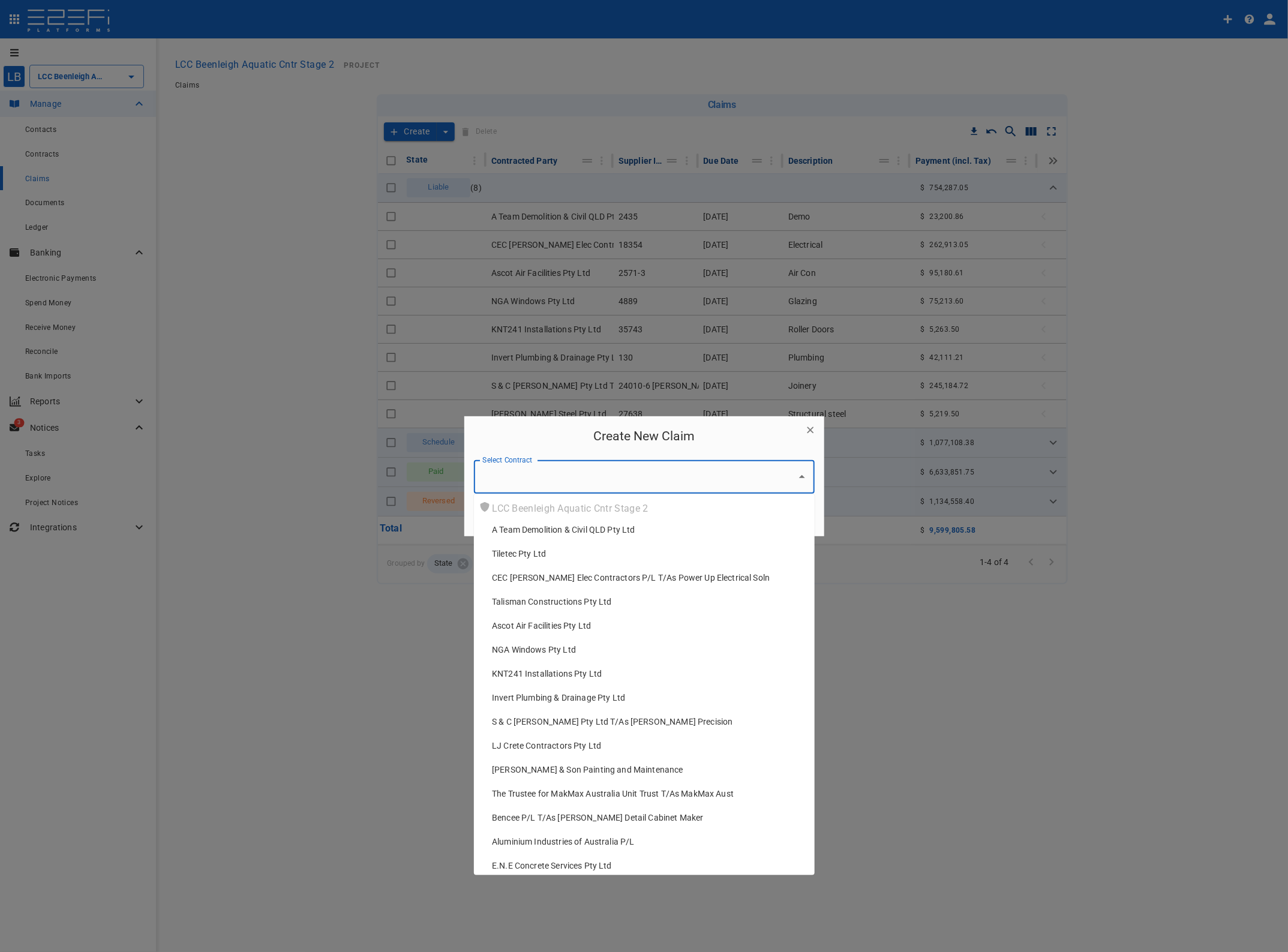
click at [542, 771] on span "[PERSON_NAME] & Son Painting and Maintenance" at bounding box center [587, 769] width 191 height 12
type input "[PERSON_NAME] & Son Painting and Maintenance"
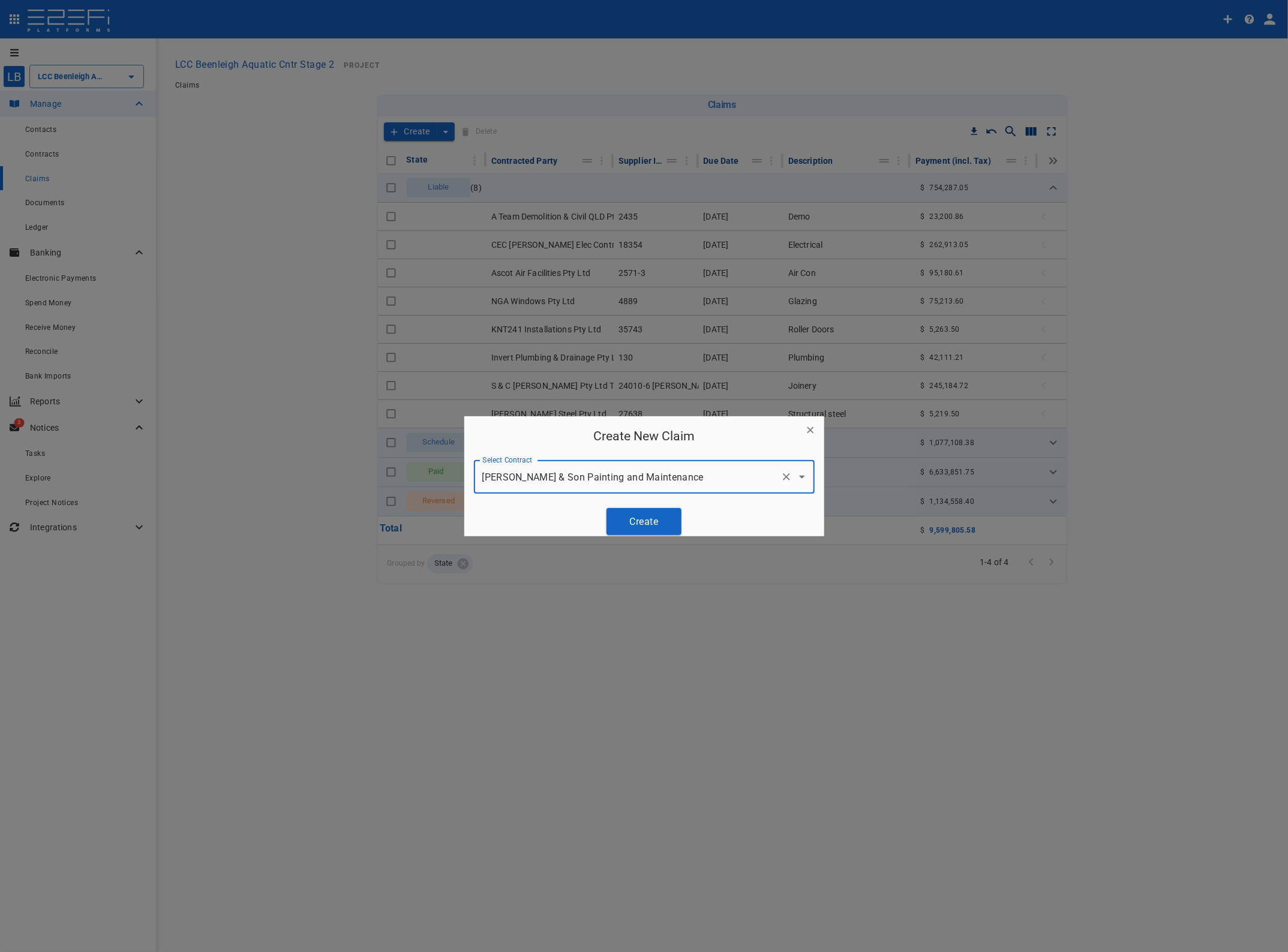
click at [643, 519] on button "Create" at bounding box center [644, 521] width 75 height 27
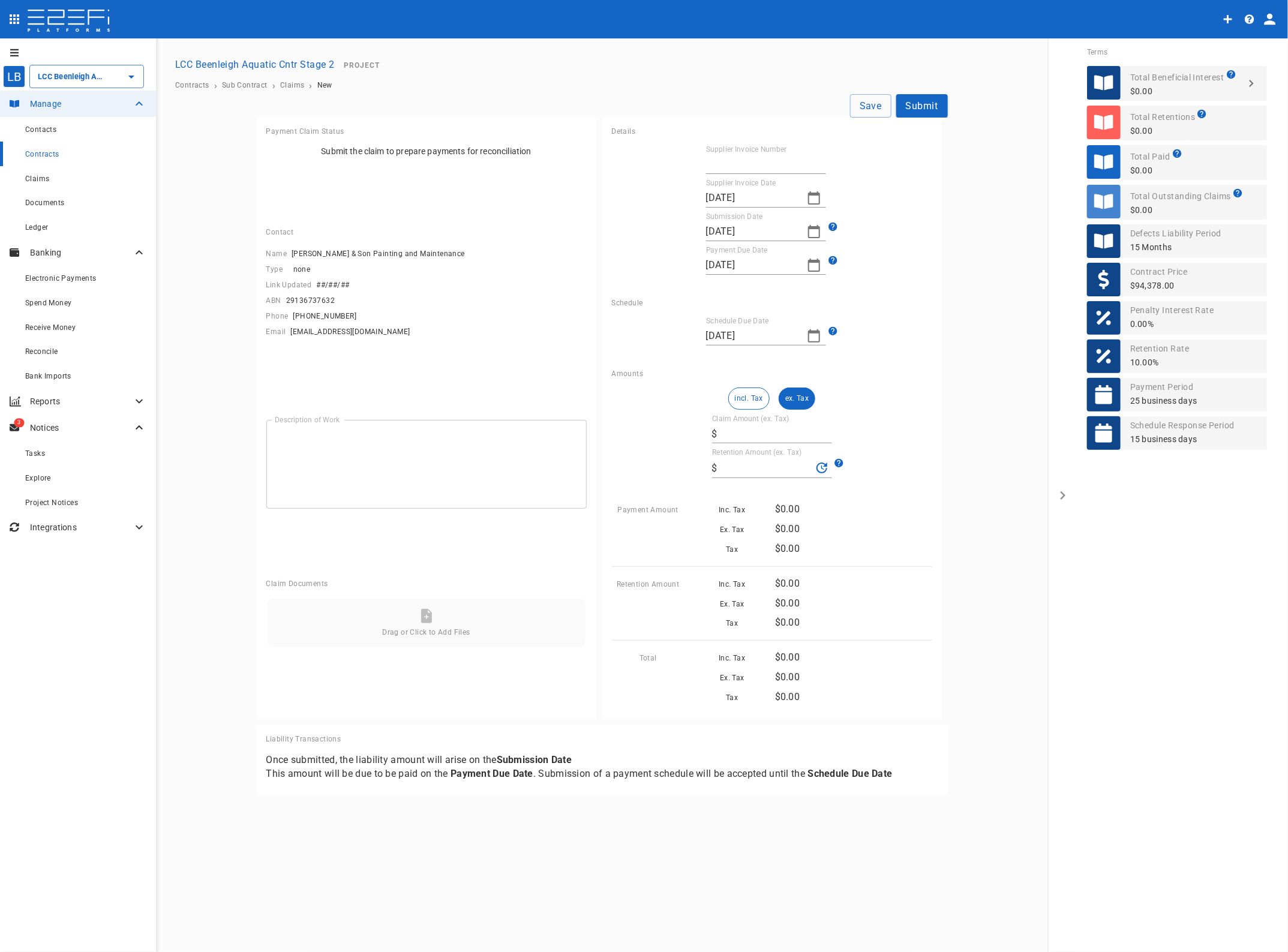
type input "[DATE]"
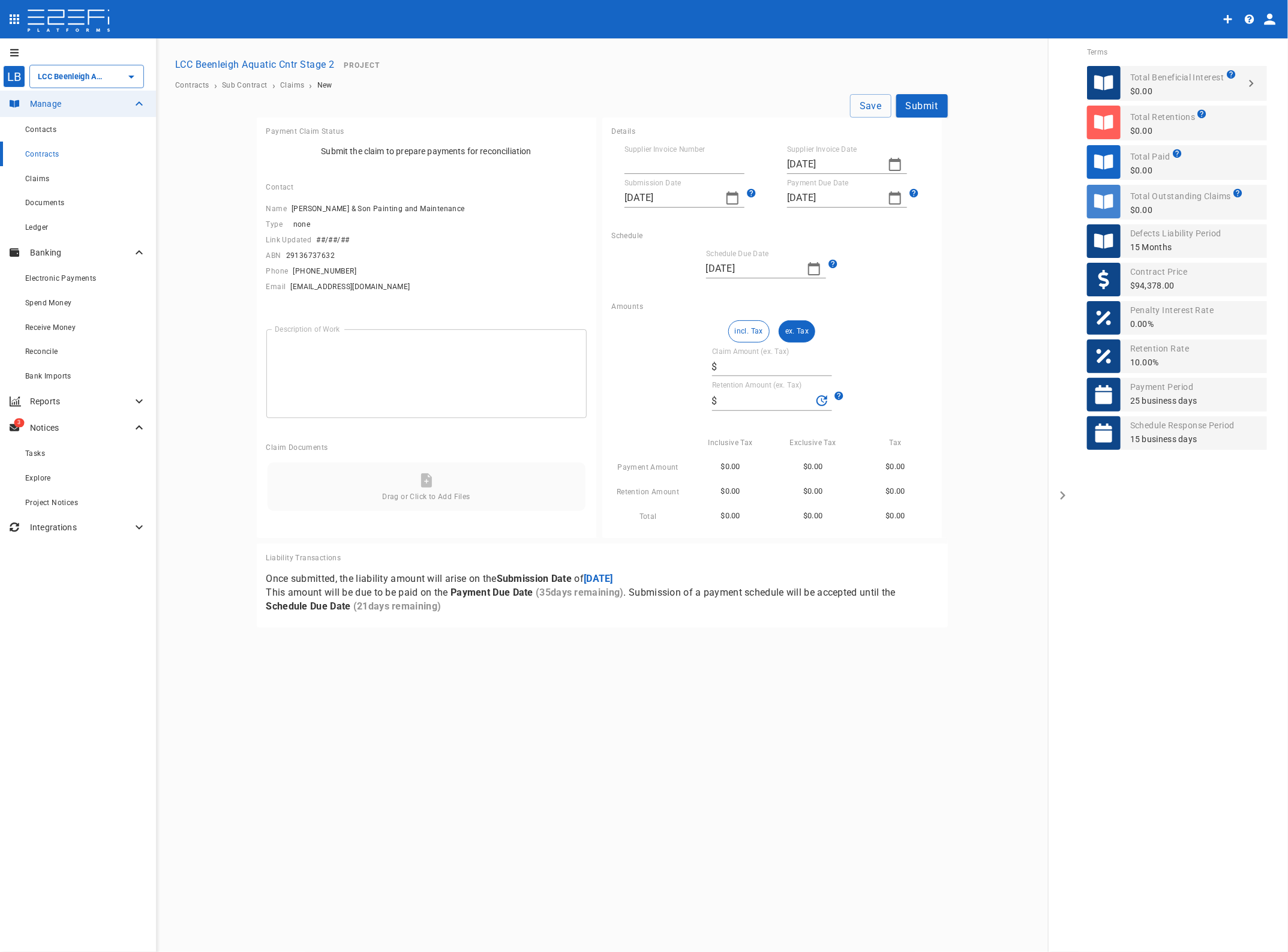
click at [649, 165] on input "Supplier Invoice Number" at bounding box center [685, 165] width 120 height 19
type input "16535"
click at [894, 161] on icon "button" at bounding box center [895, 165] width 12 height 13
click at [802, 325] on div "25" at bounding box center [799, 327] width 10 height 13
type input "[DATE]"
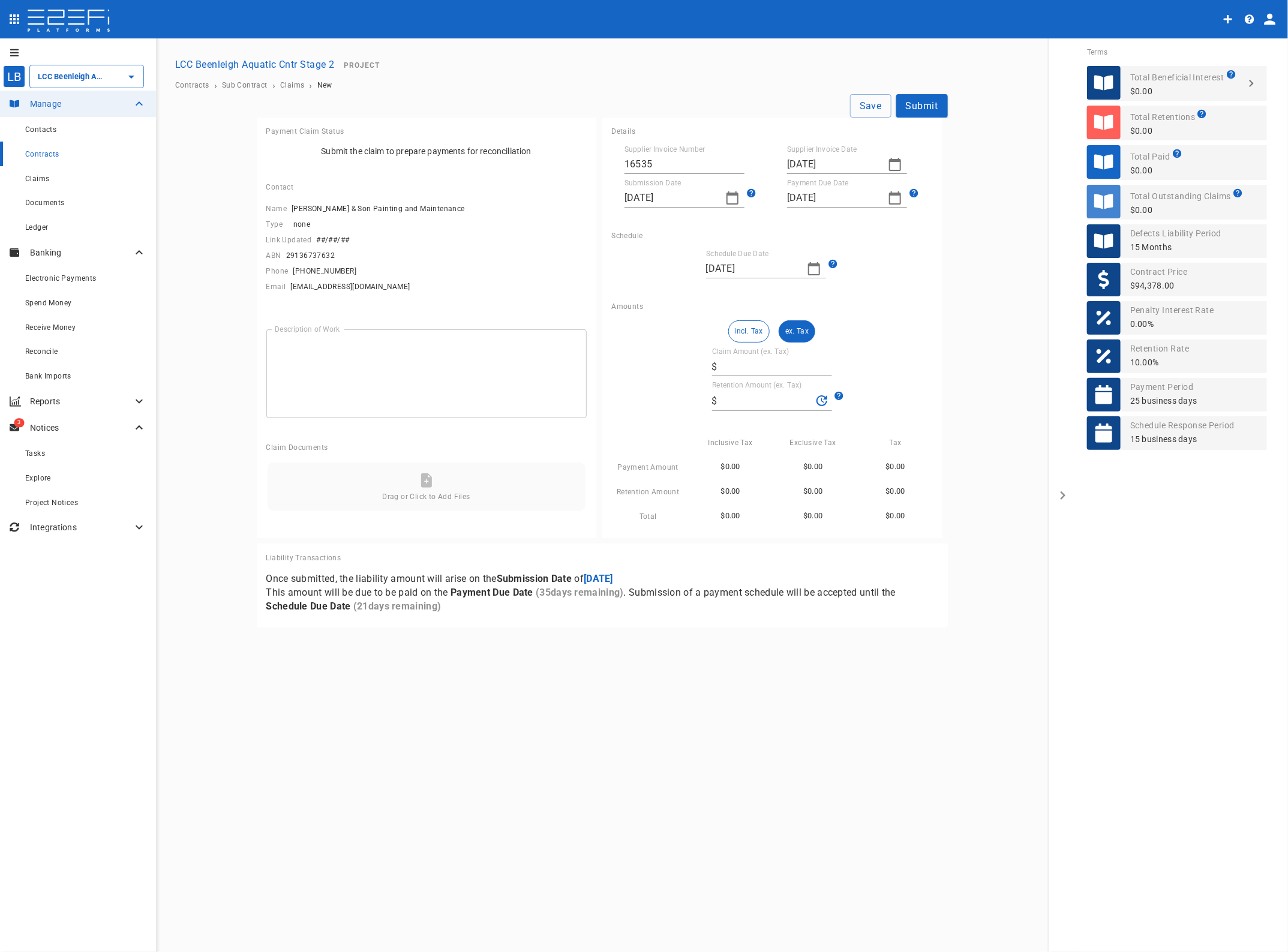
click at [735, 199] on icon "button" at bounding box center [732, 198] width 14 height 14
click at [657, 361] on div "26" at bounding box center [660, 361] width 10 height 13
type input "[DATE]"
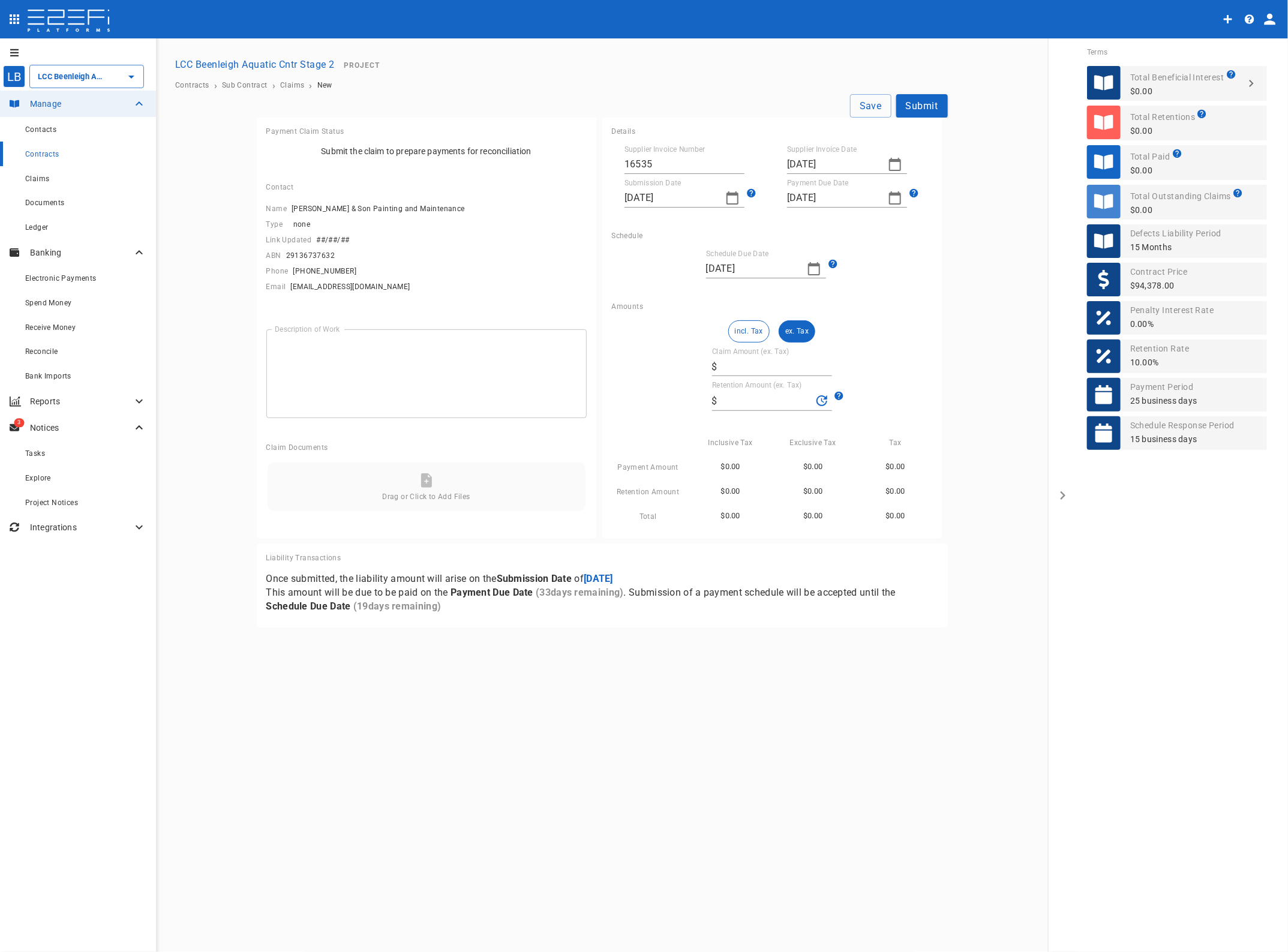
click at [809, 334] on button "ex. Tax" at bounding box center [797, 331] width 36 height 22
click at [765, 361] on input "Claim Amount (ex. Tax)" at bounding box center [776, 366] width 109 height 19
type input "3"
type input "0.3"
type input "38"
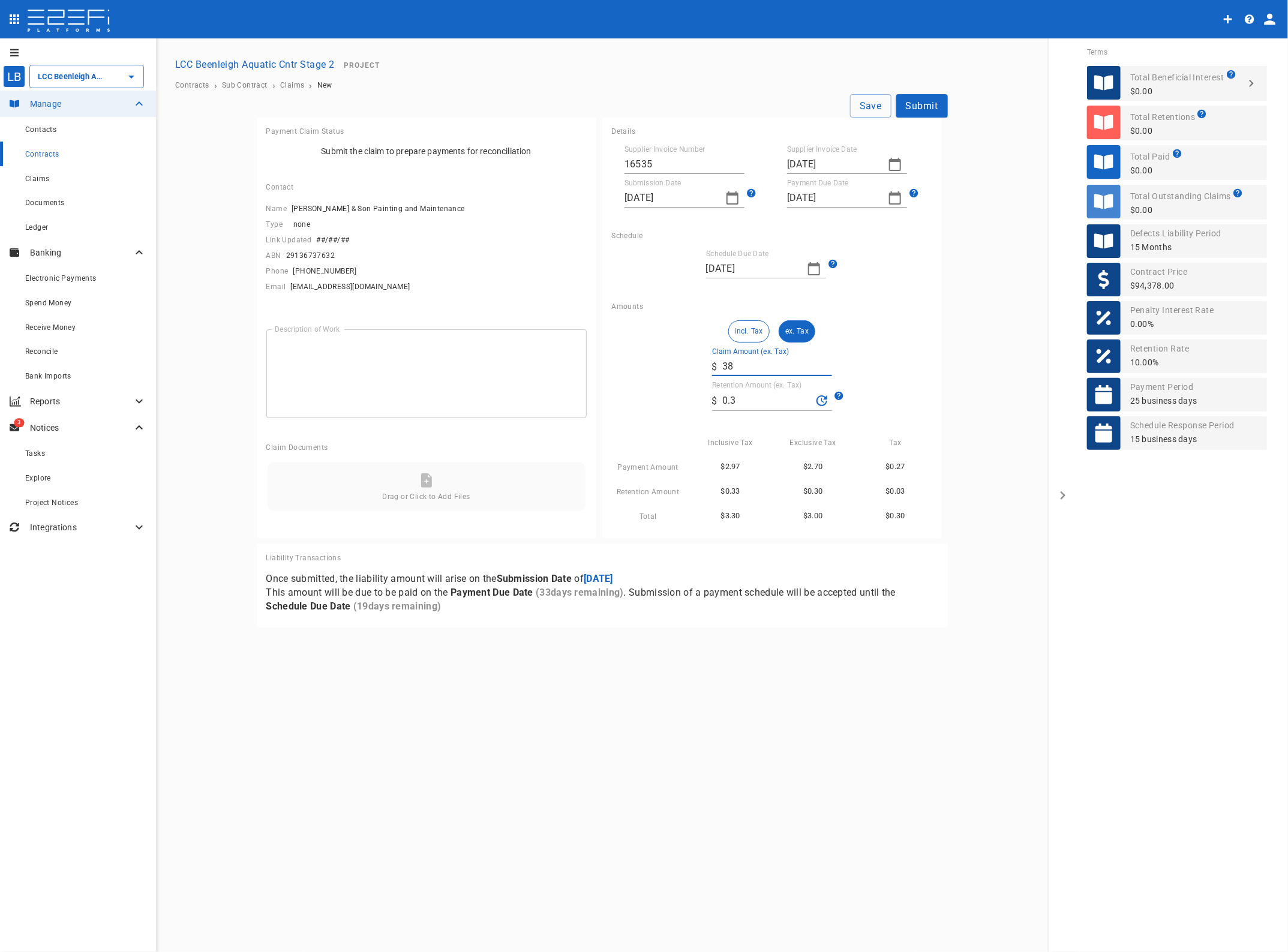
type input "3.8"
type input "389"
type input "38.9"
type input "3,894"
type input "389.4"
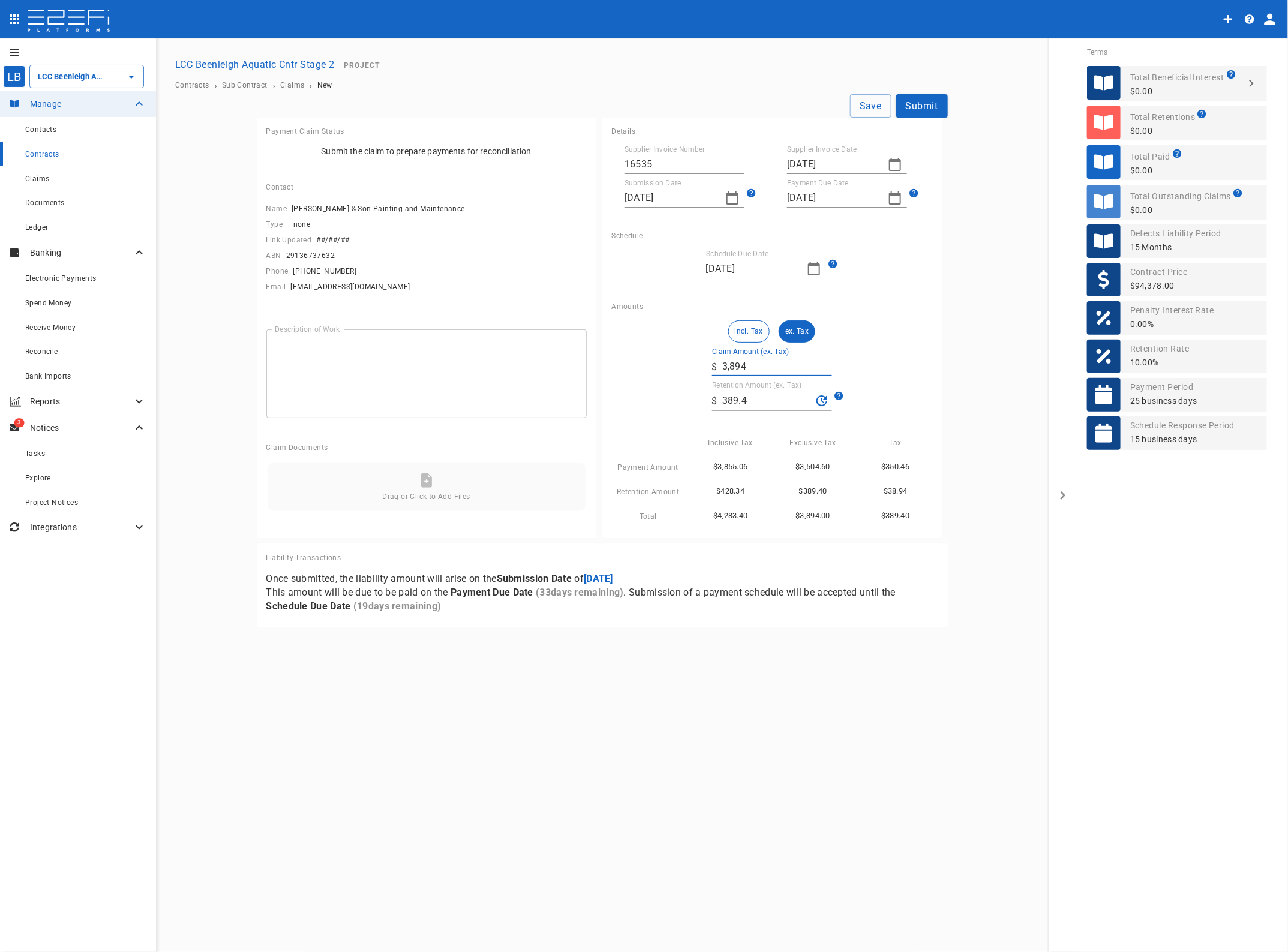
type input "38,947"
type input "3,894.7"
type input "38,947"
click at [937, 355] on div "Amounts incl. Tax ex. Tax Claim Amount (ex. Tax) ​ $ 38,947 Retention Amount (e…" at bounding box center [771, 415] width 340 height 244
click at [430, 359] on textarea "Description of Work" at bounding box center [426, 373] width 303 height 69
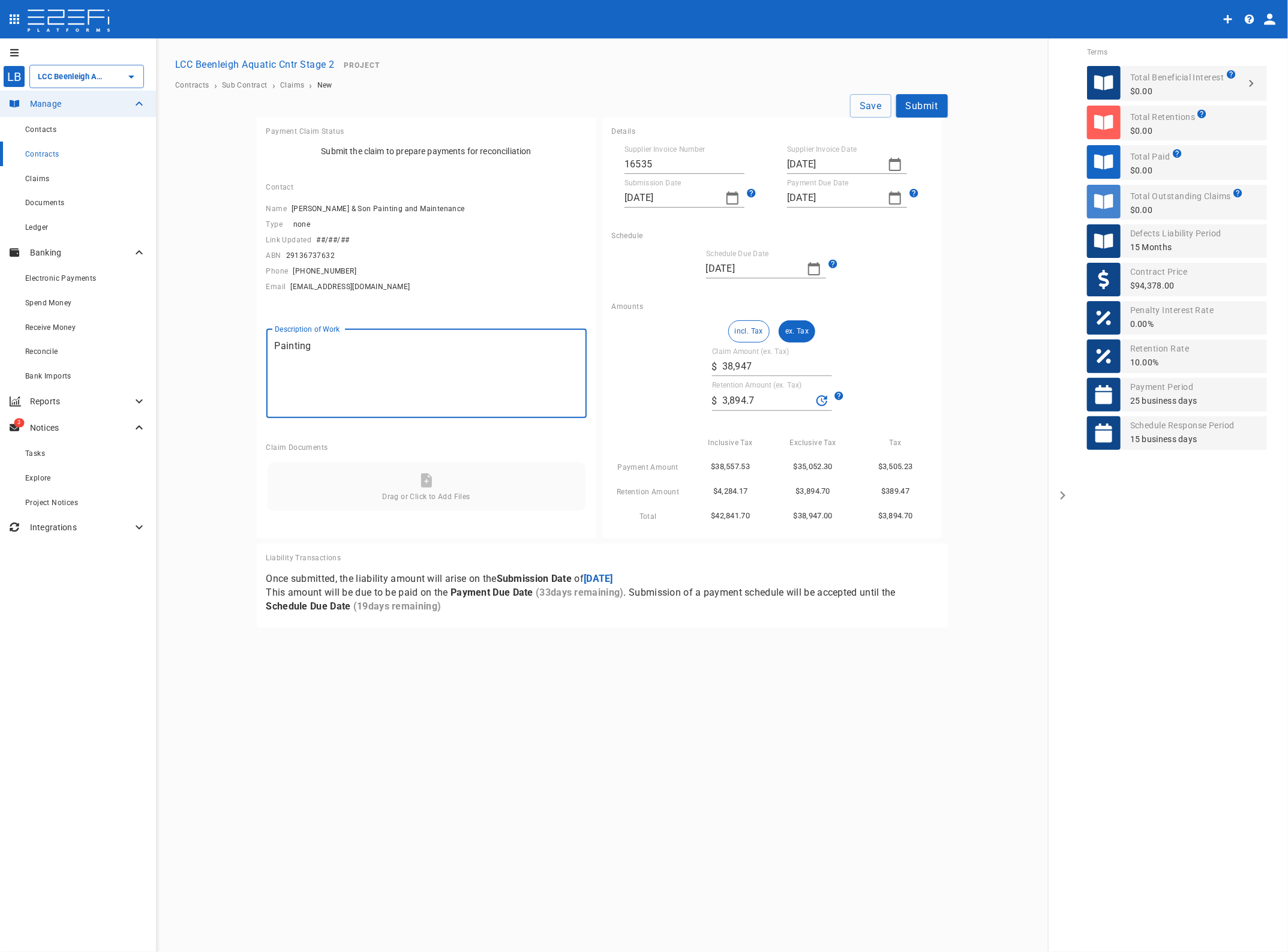
type textarea "Painting"
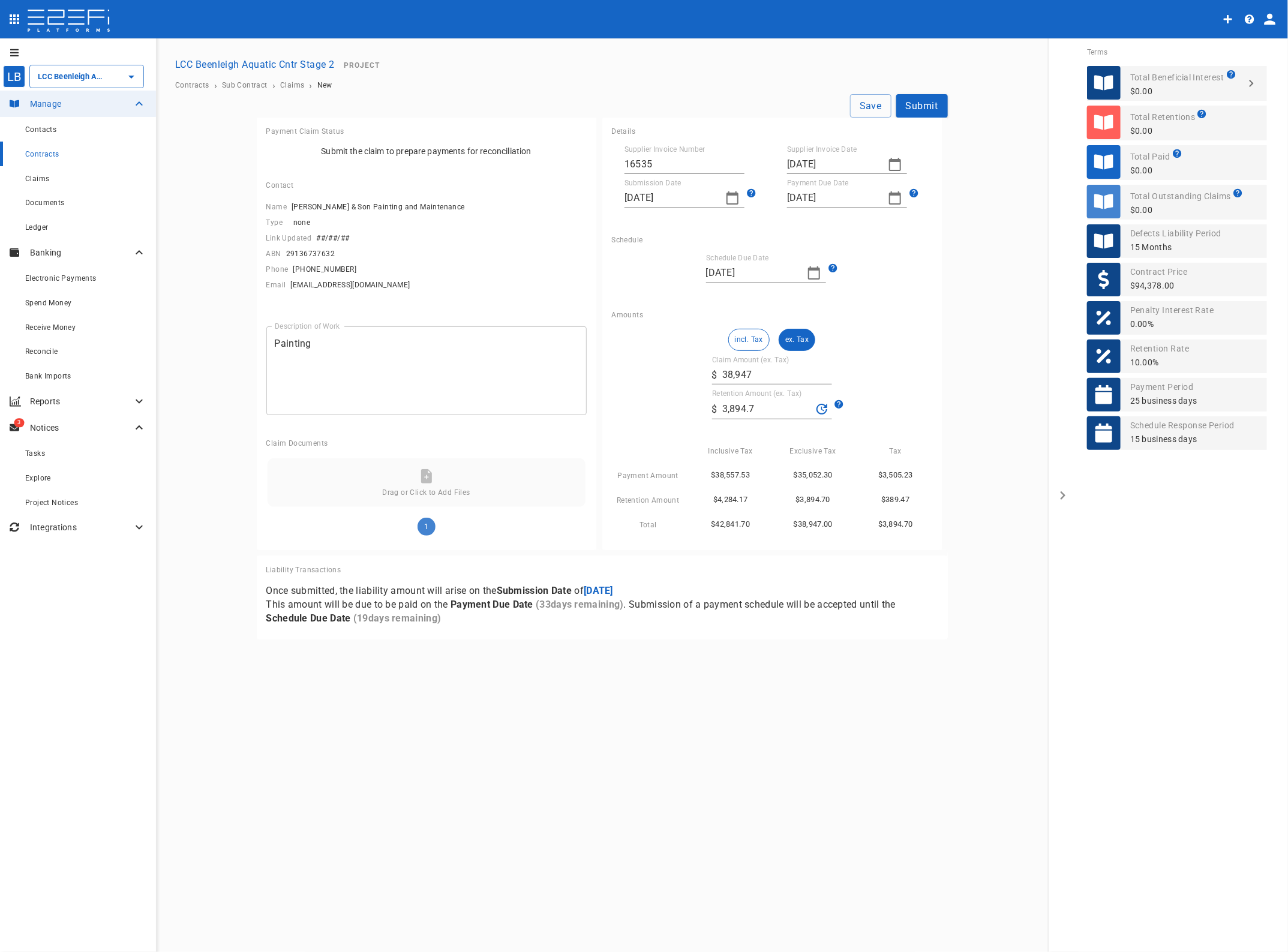
click at [870, 103] on button "Save" at bounding box center [871, 106] width 42 height 24
type input "[DATE]"
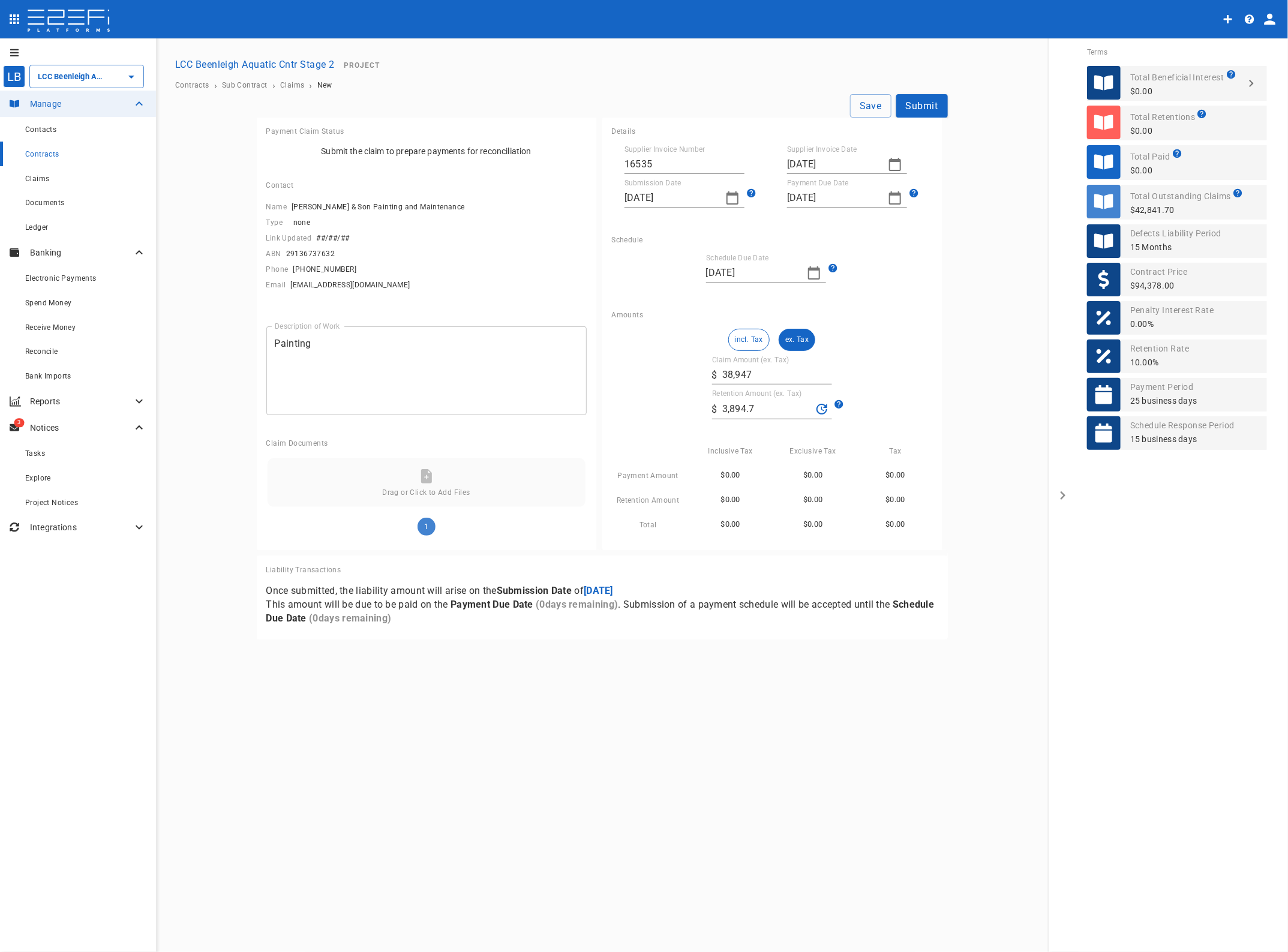
type input "[DATE]"
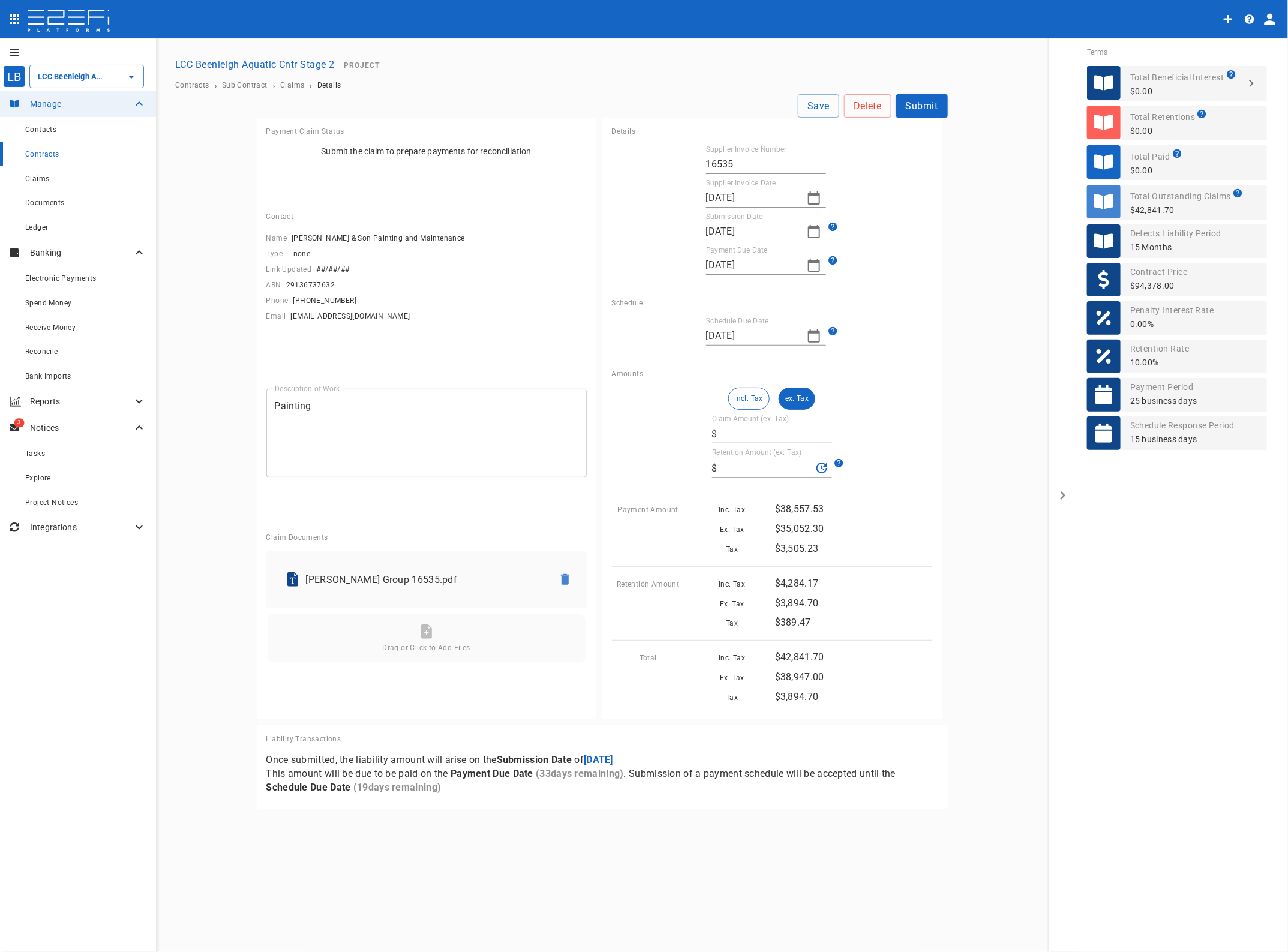
type input "38,947.00"
type input "3,894.7"
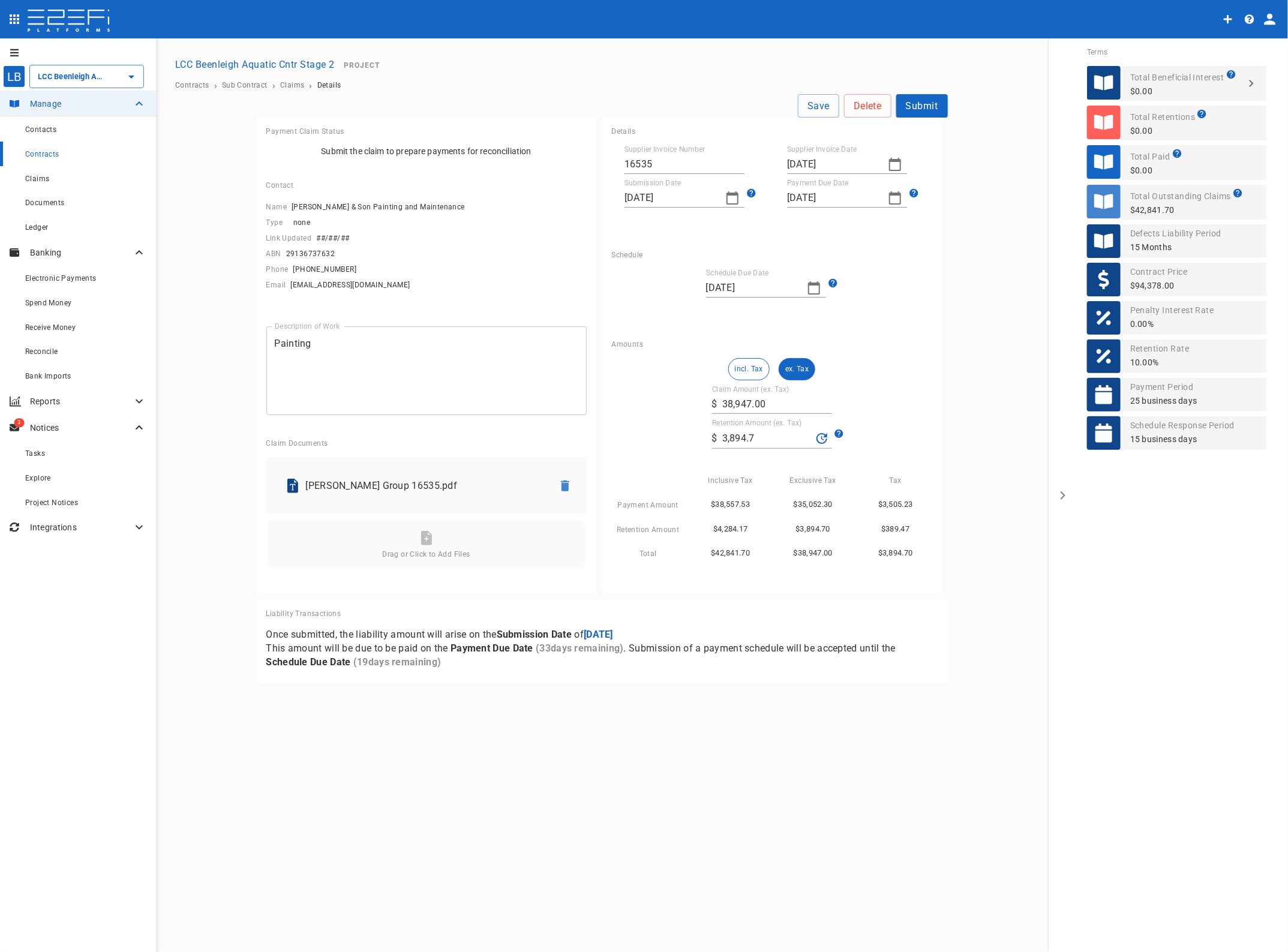
click at [915, 105] on button "Submit" at bounding box center [922, 106] width 51 height 24
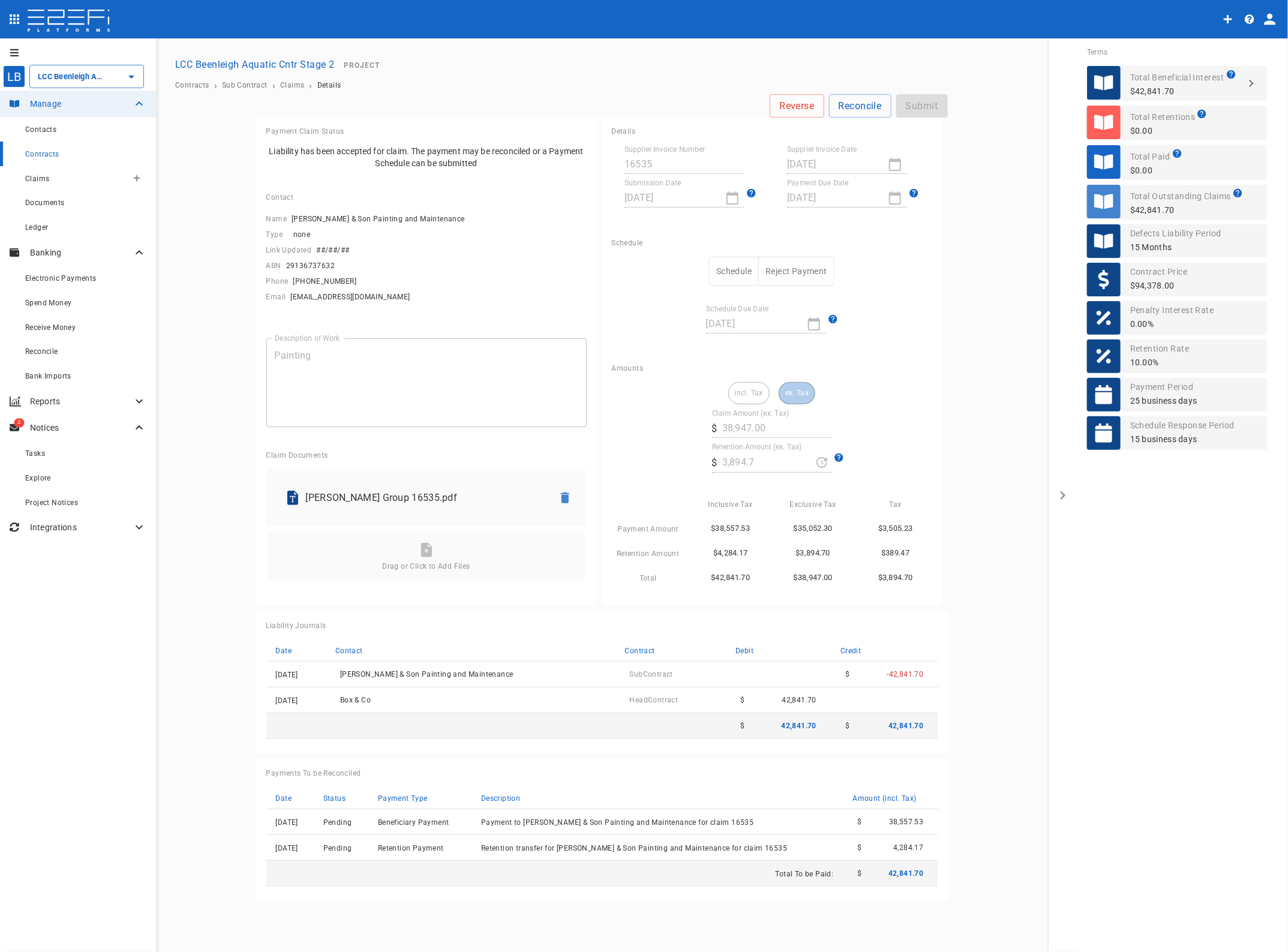
click at [46, 176] on span "Claims" at bounding box center [36, 179] width 24 height 9
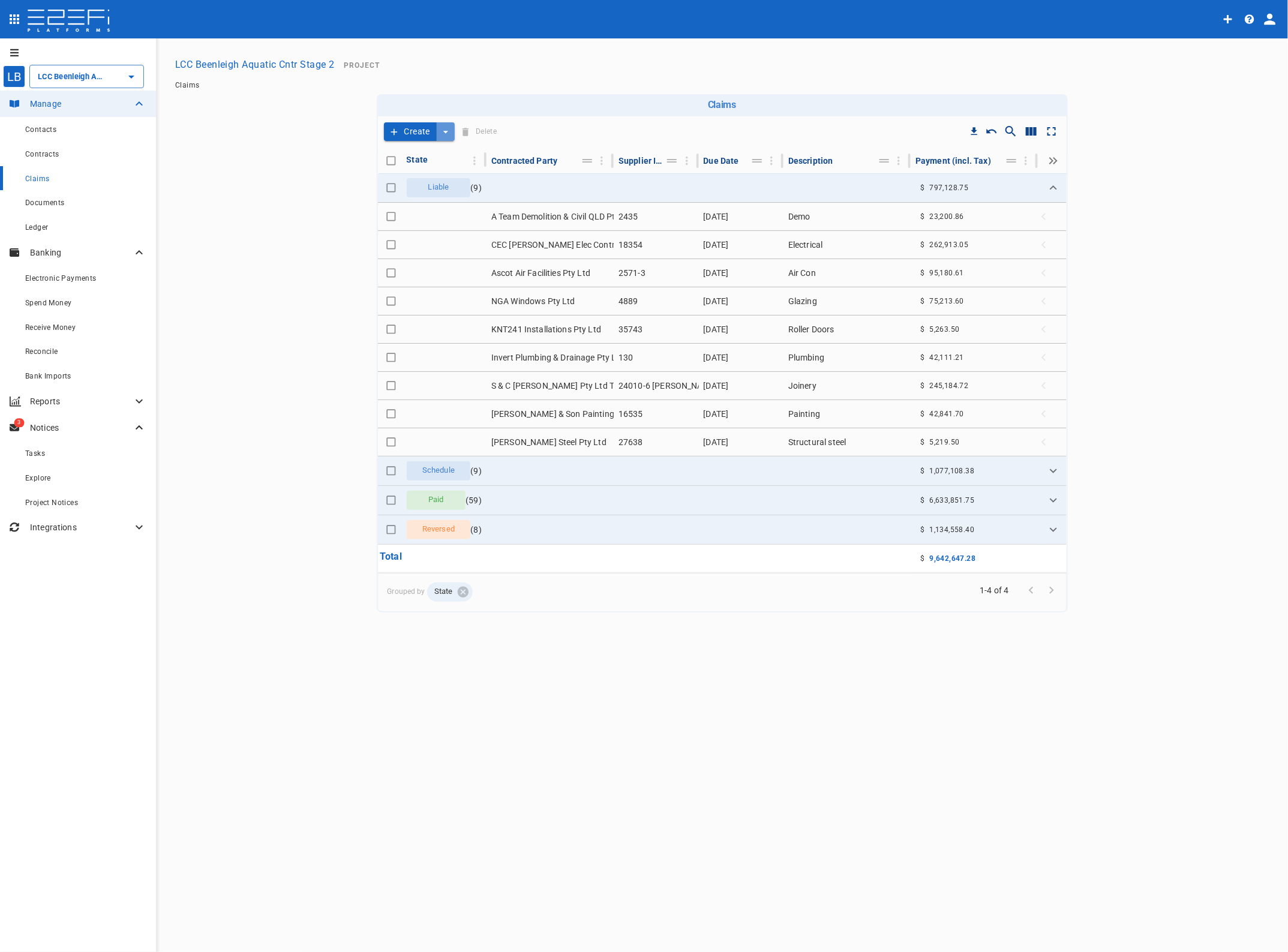
click at [447, 129] on icon "create claim type options" at bounding box center [445, 131] width 12 height 12
click at [424, 171] on span "Self Create" at bounding box center [419, 175] width 51 height 14
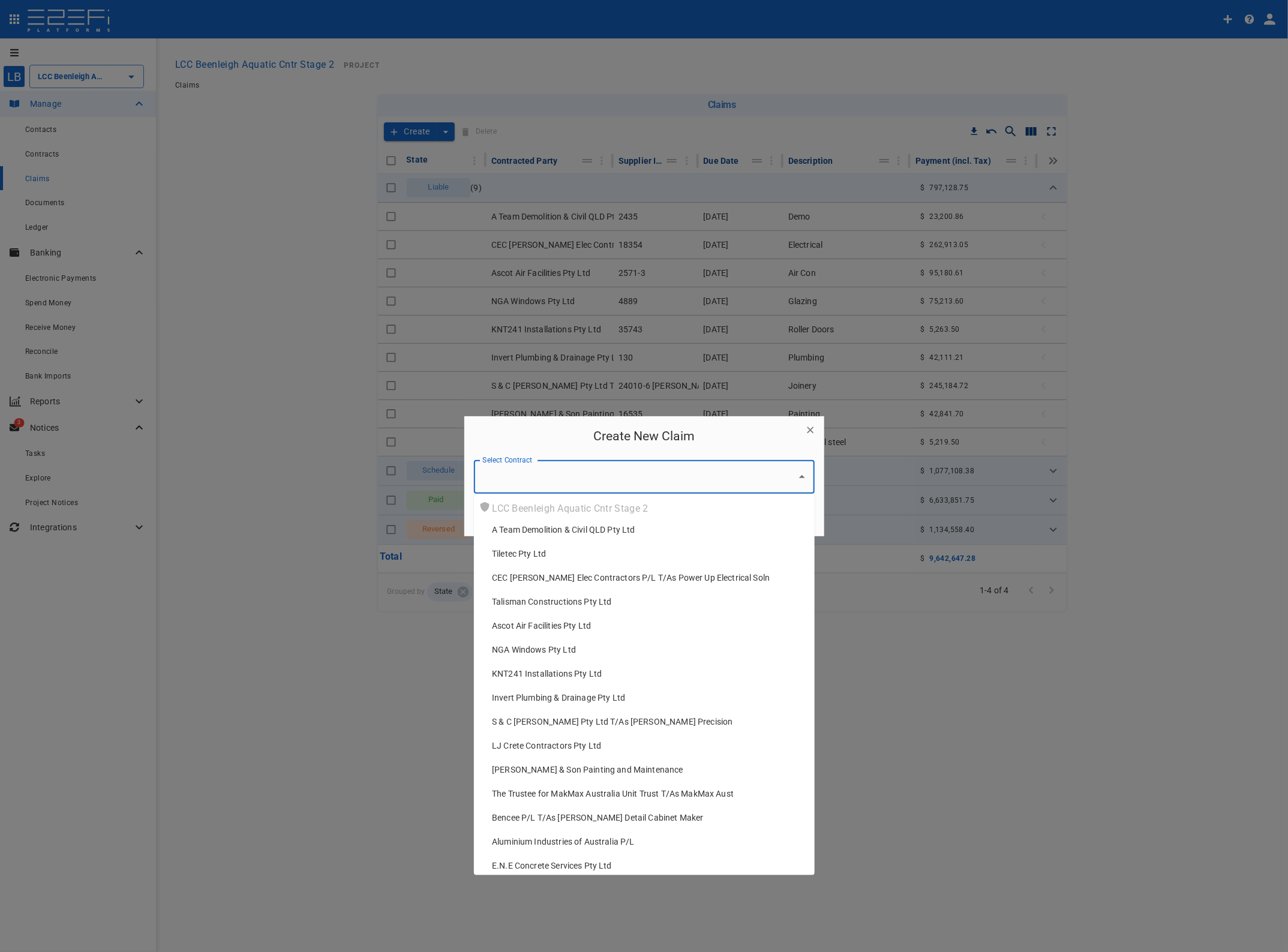
click at [586, 481] on input "Select Contract" at bounding box center [635, 476] width 312 height 23
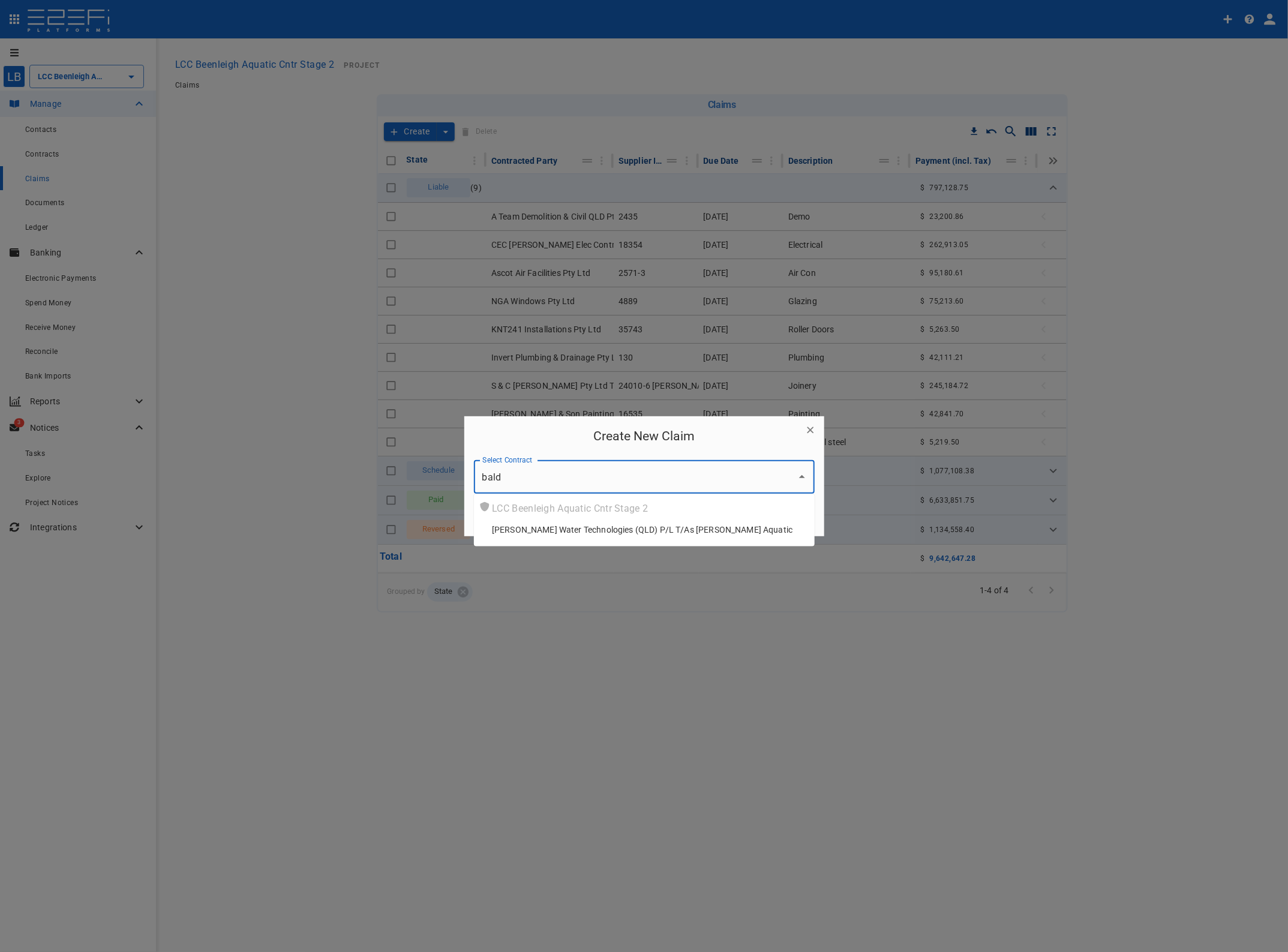
click at [568, 530] on span "[PERSON_NAME] Water Technologies (QLD) P/L T/As [PERSON_NAME] Aquatic" at bounding box center [642, 530] width 301 height 12
type input "[PERSON_NAME] Water Technologies (QLD) P/L T/As [PERSON_NAME] Aquatic"
click at [639, 519] on button "Create" at bounding box center [644, 521] width 75 height 27
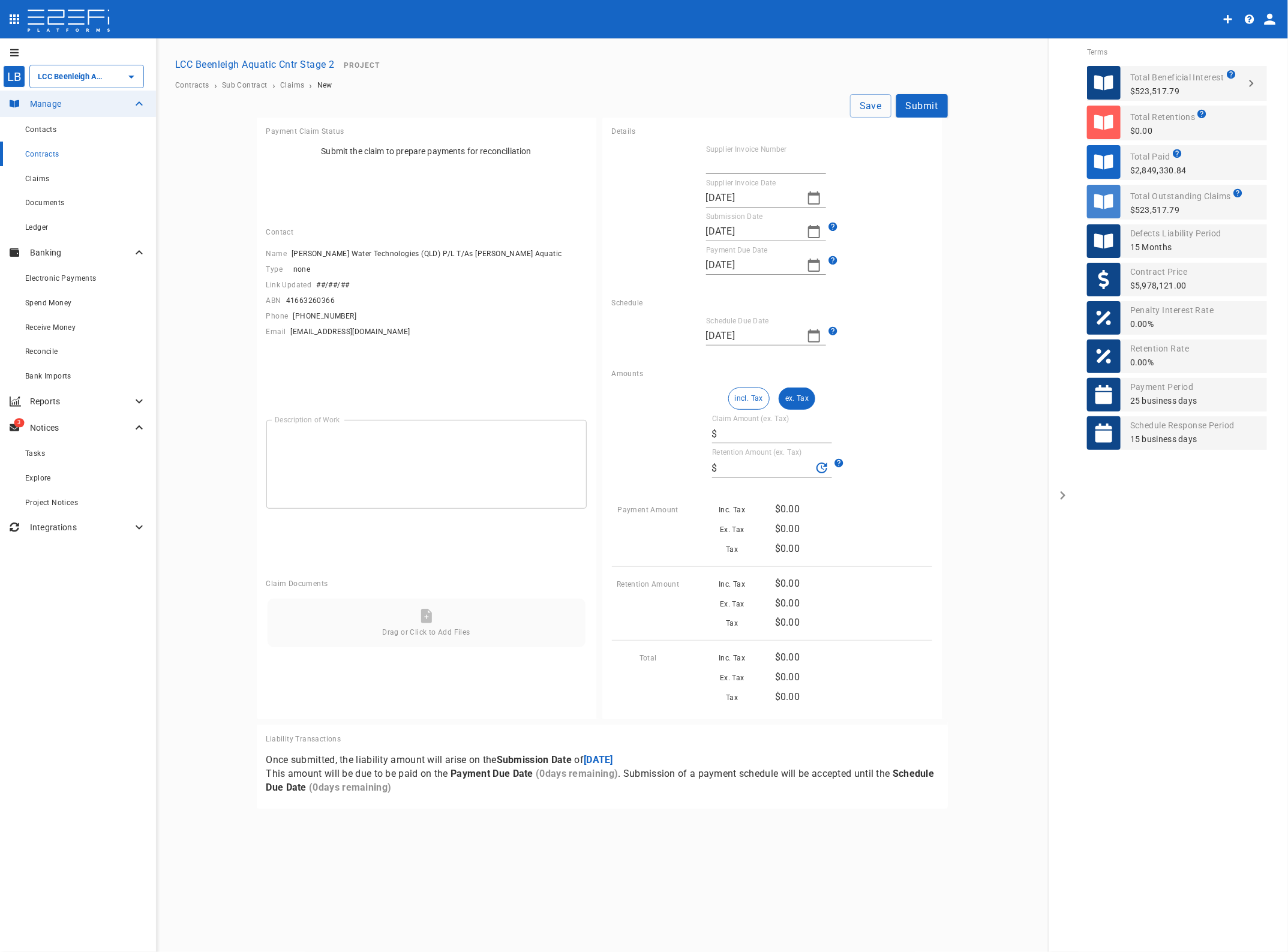
type input "[DATE]"
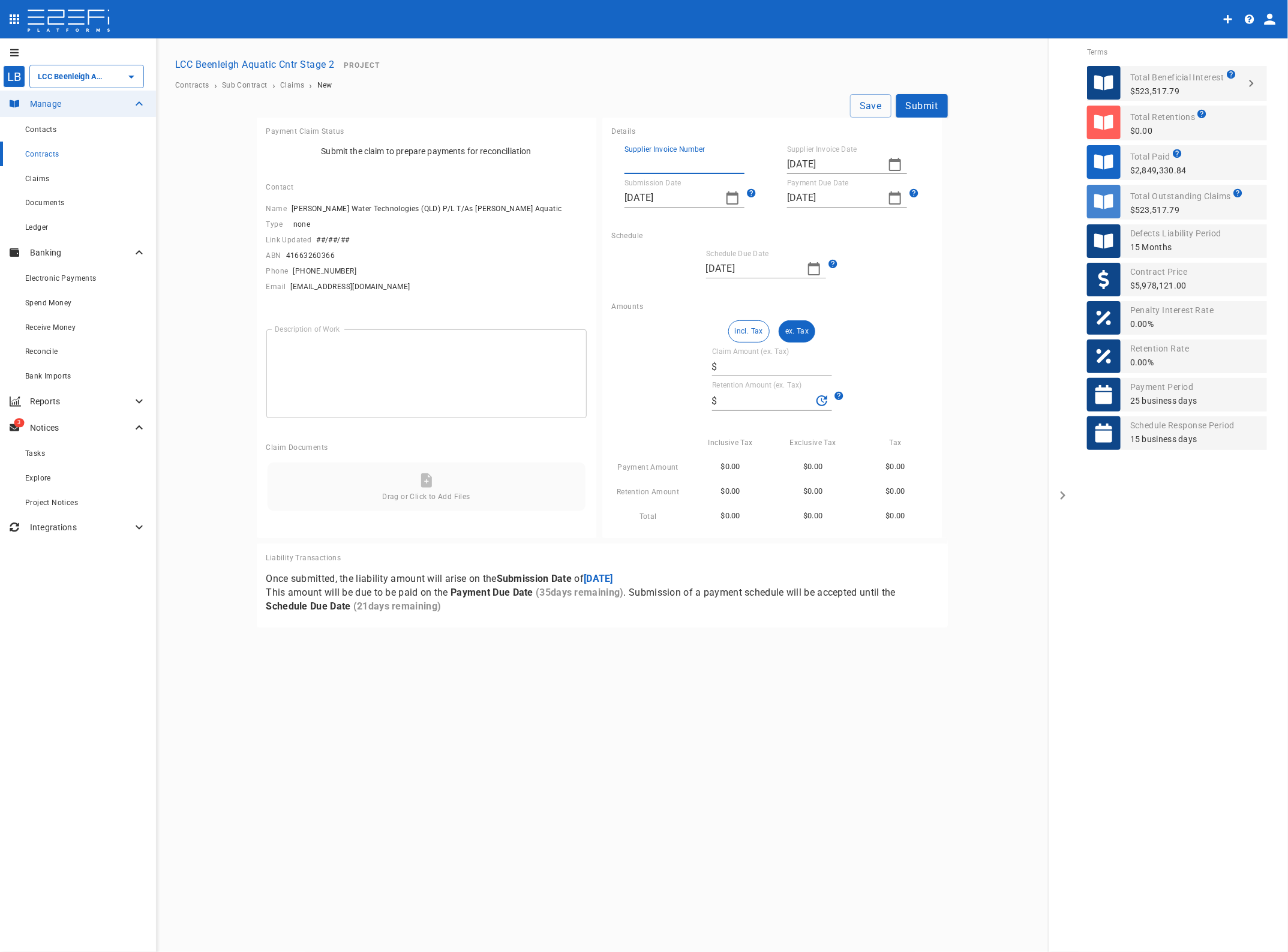
click at [672, 165] on input "Supplier Invoice Number" at bounding box center [685, 165] width 120 height 19
type input "70"
click at [891, 160] on icon "button" at bounding box center [895, 165] width 12 height 13
click at [794, 330] on div "25" at bounding box center [799, 327] width 10 height 13
type input "[DATE]"
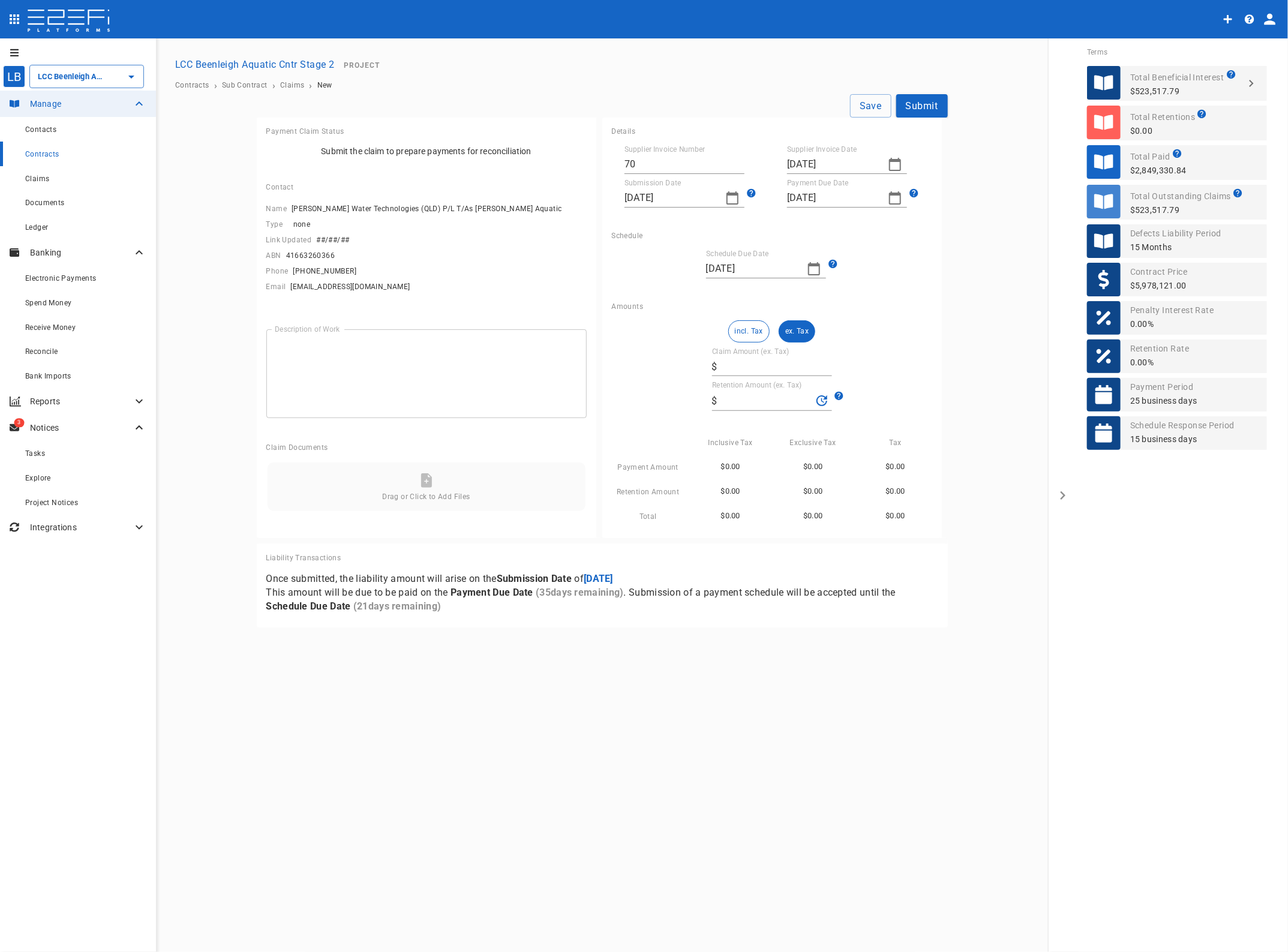
click at [724, 198] on button "button" at bounding box center [732, 198] width 24 height 24
click at [686, 359] on div "27" at bounding box center [685, 361] width 10 height 13
type input "[DATE]"
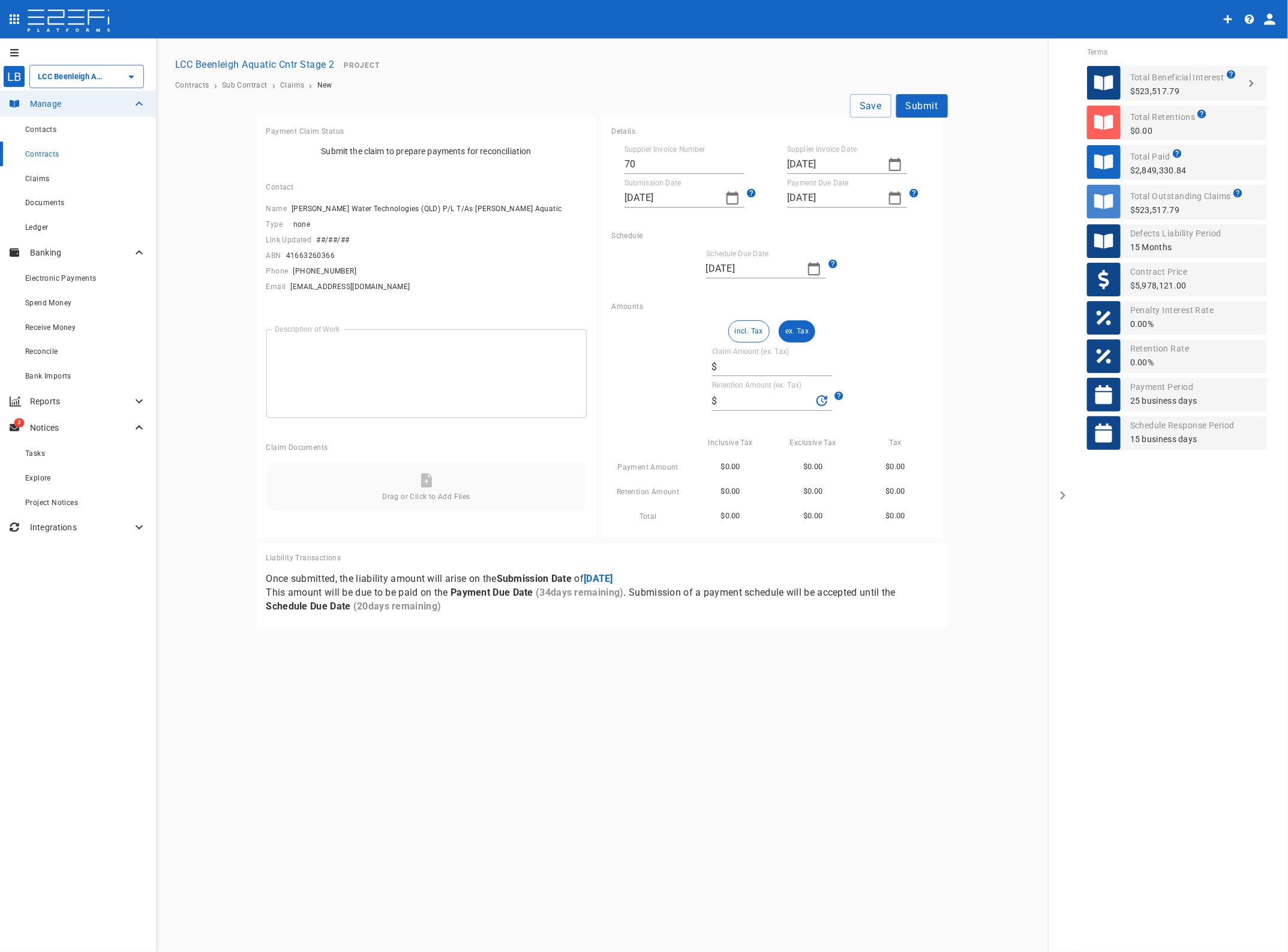
click at [801, 333] on button "ex. Tax" at bounding box center [797, 331] width 36 height 22
click at [761, 373] on input "Claim Amount (ex. Tax)" at bounding box center [776, 366] width 109 height 19
type input "6"
type input "0"
type input "625,361.42"
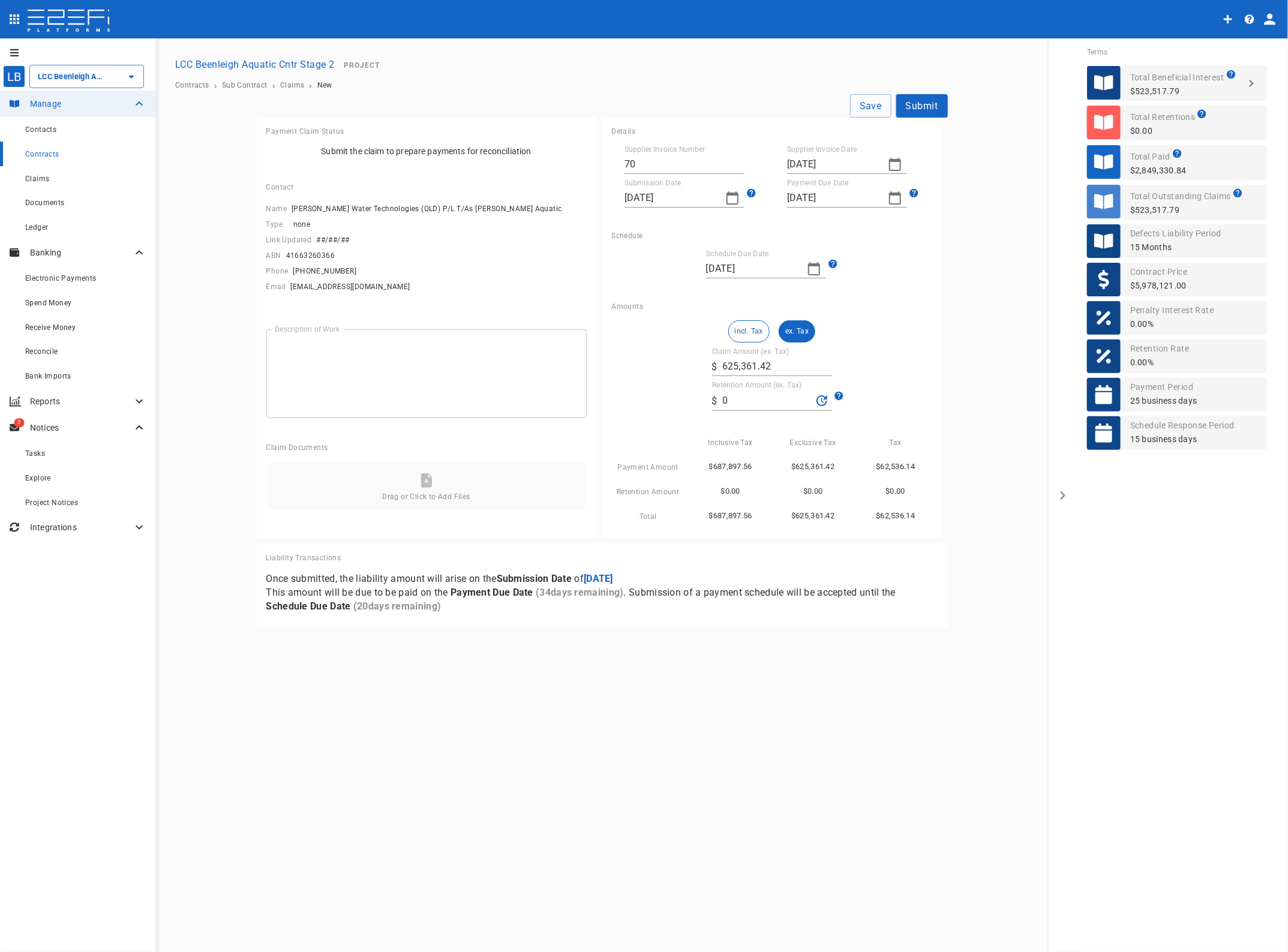
click at [898, 357] on div "incl. Tax ex. Tax Claim Amount (ex. Tax) ​ $ 625,361.42 Retention Amount (ex. T…" at bounding box center [771, 421] width 321 height 203
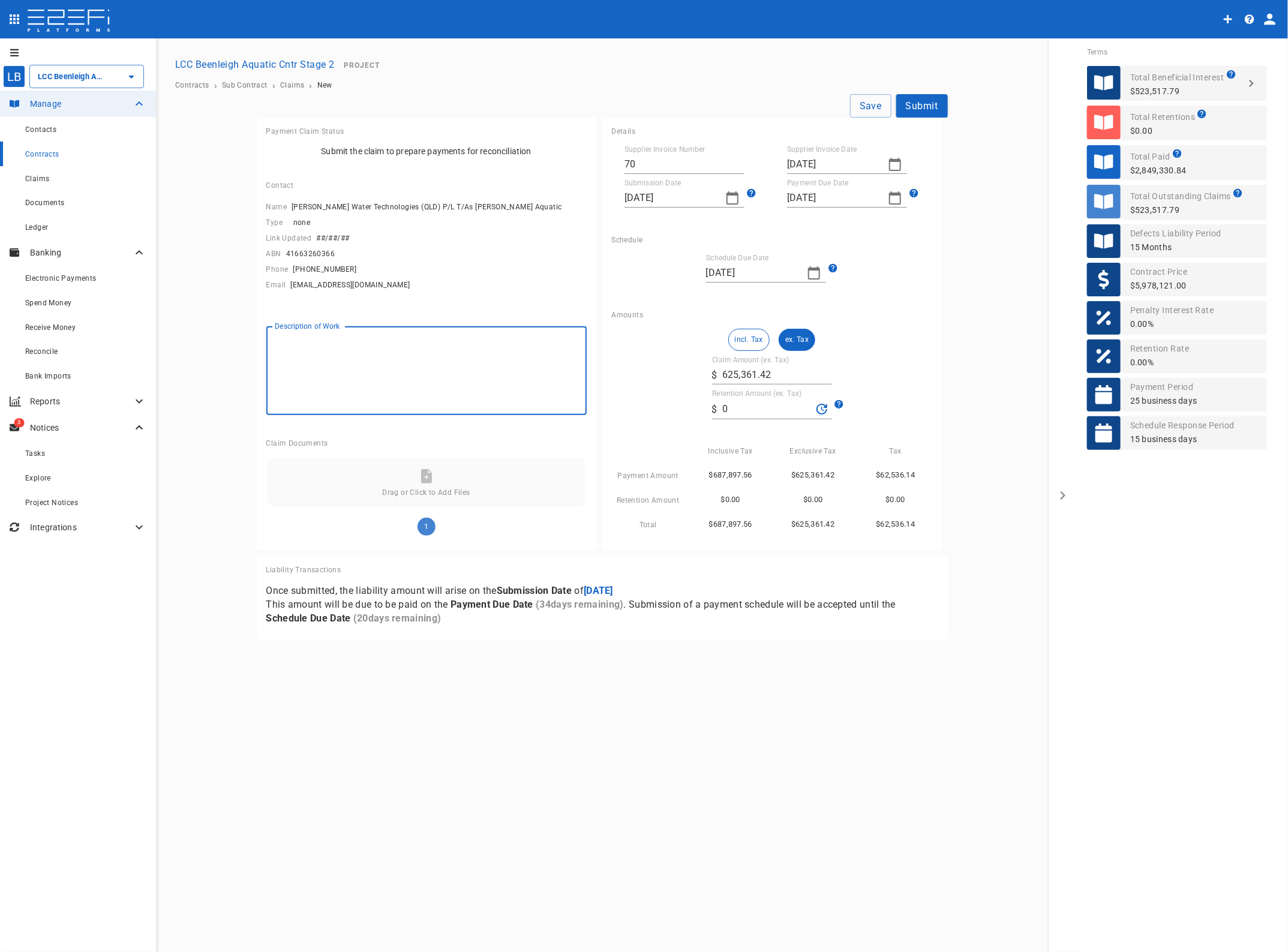
click at [352, 375] on textarea "Description of Work" at bounding box center [426, 371] width 303 height 69
type textarea "Pool construction"
click at [876, 107] on button "Save" at bounding box center [871, 106] width 42 height 24
type input "[DATE]"
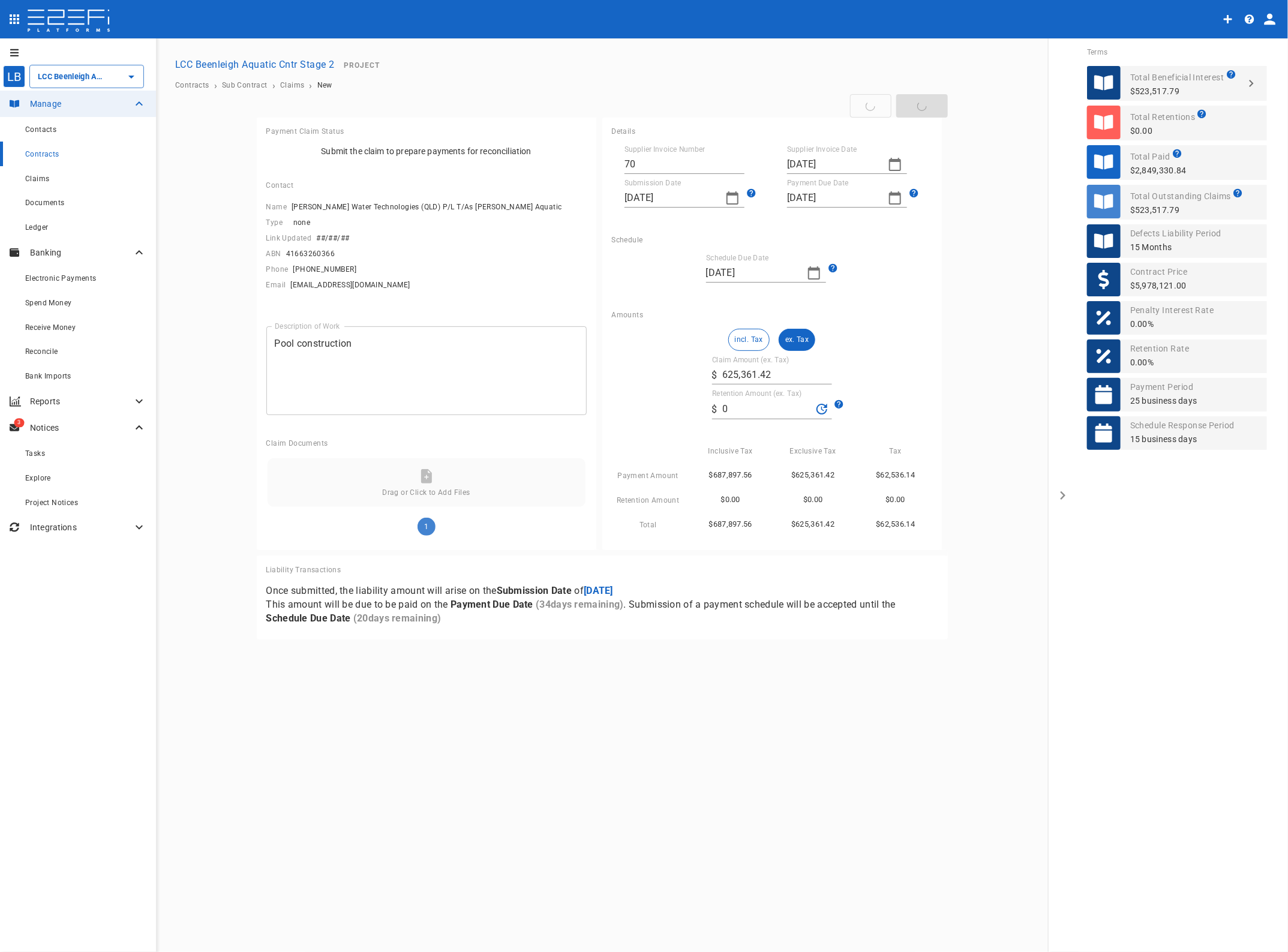
type input "[DATE]"
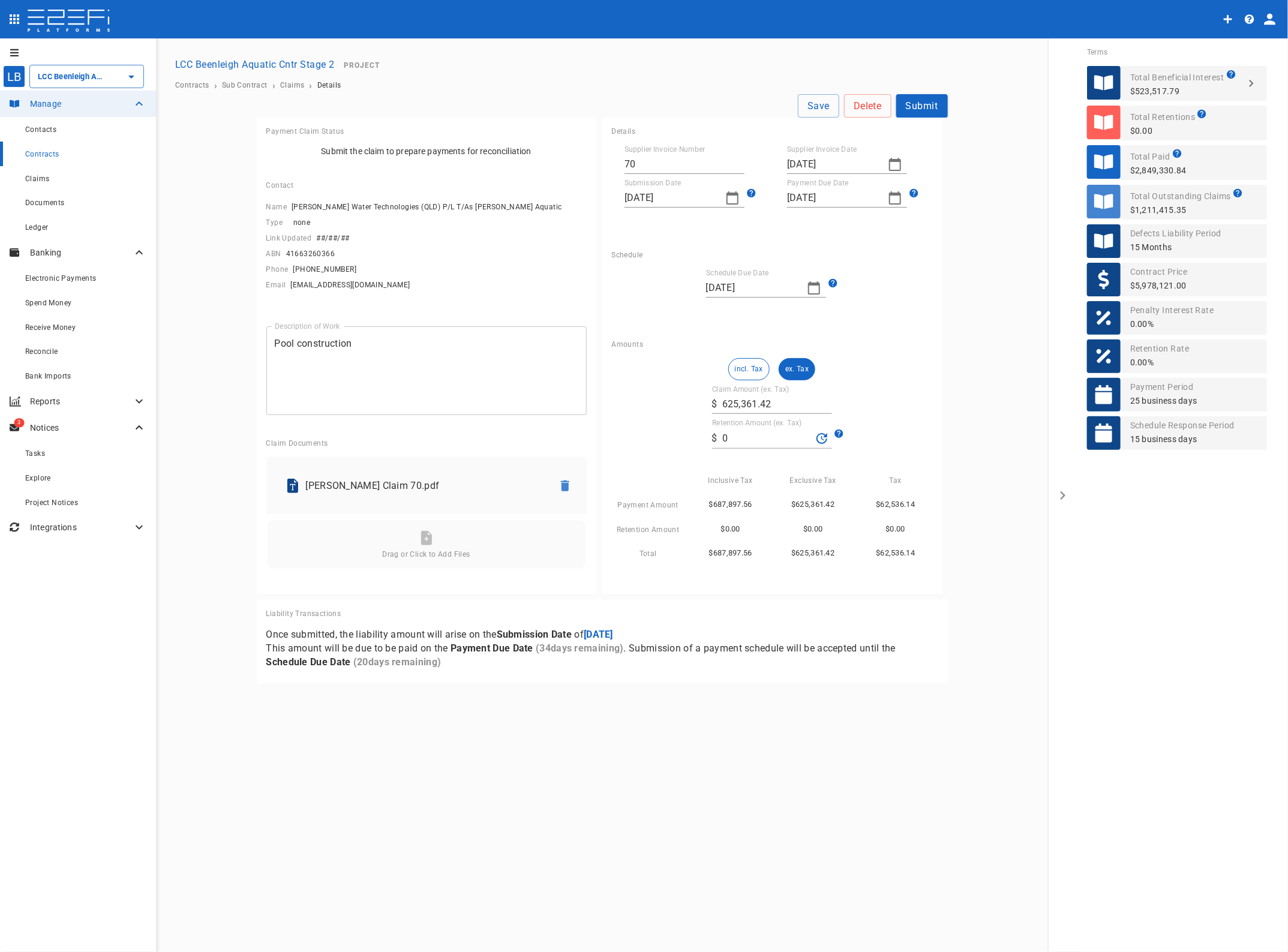
click at [915, 101] on button "Submit" at bounding box center [922, 106] width 51 height 24
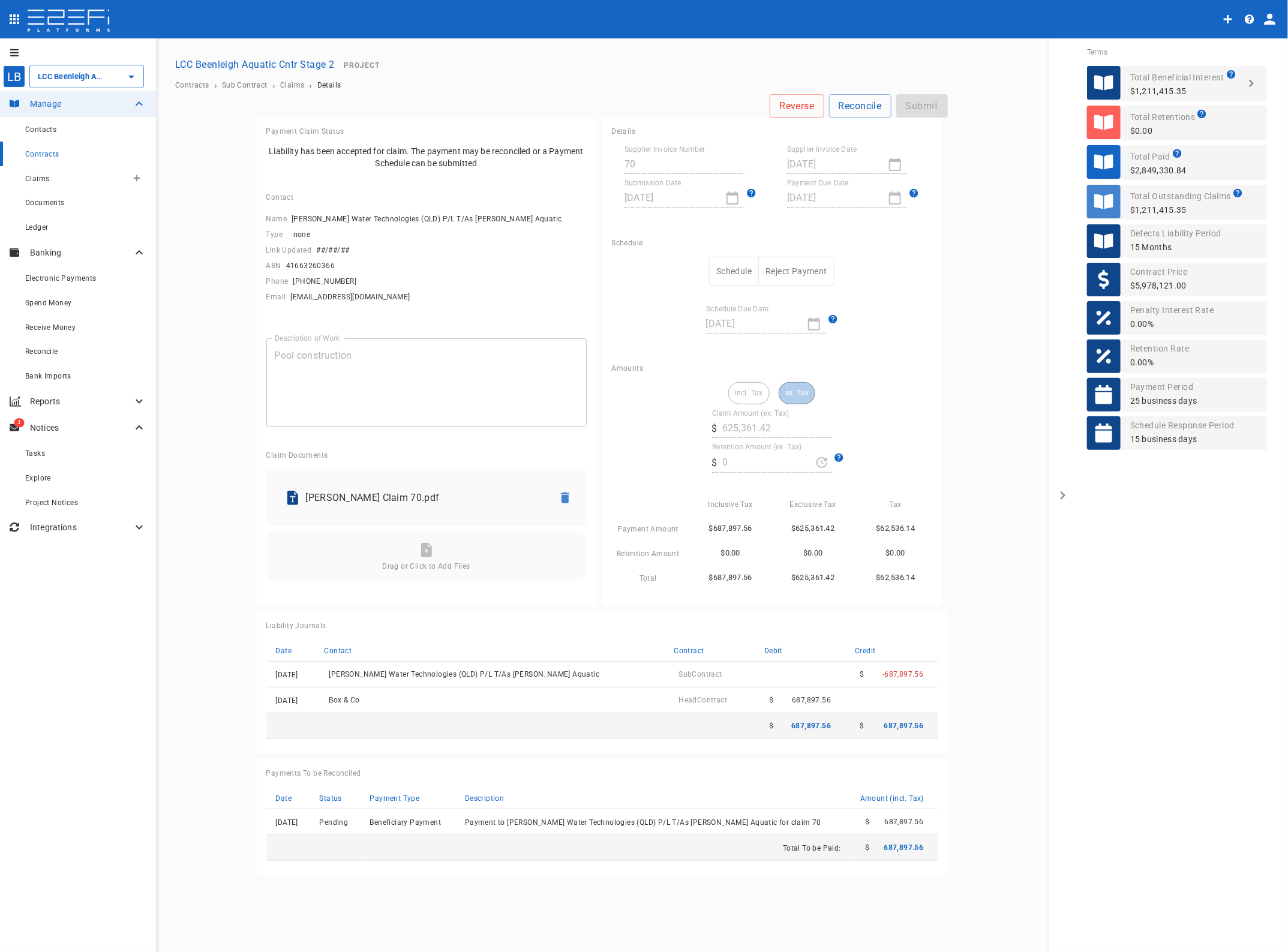
click at [41, 178] on span "Claims" at bounding box center [36, 179] width 24 height 9
